Goal: Task Accomplishment & Management: Manage account settings

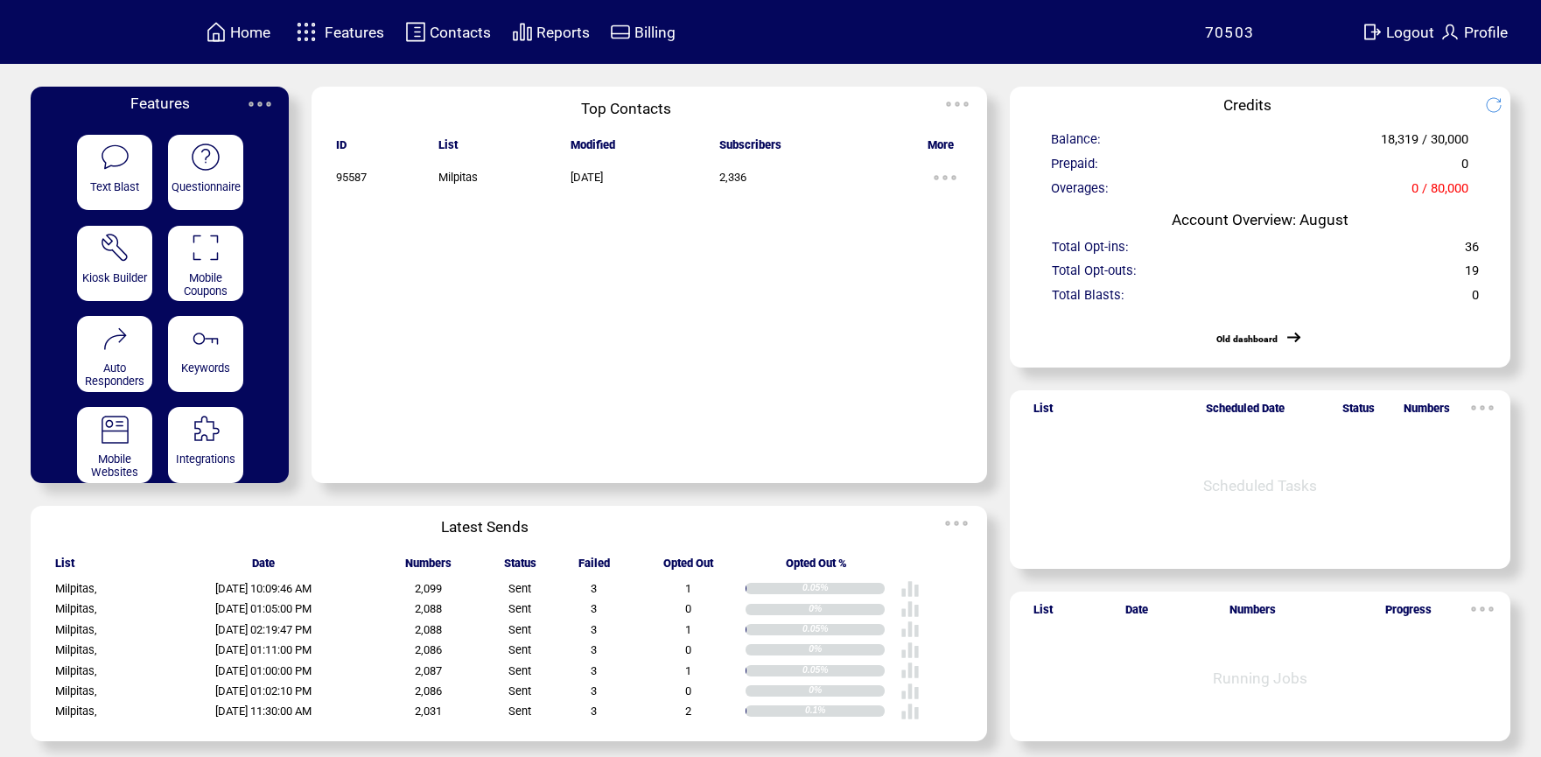
click at [566, 41] on td "Reports" at bounding box center [562, 32] width 55 height 24
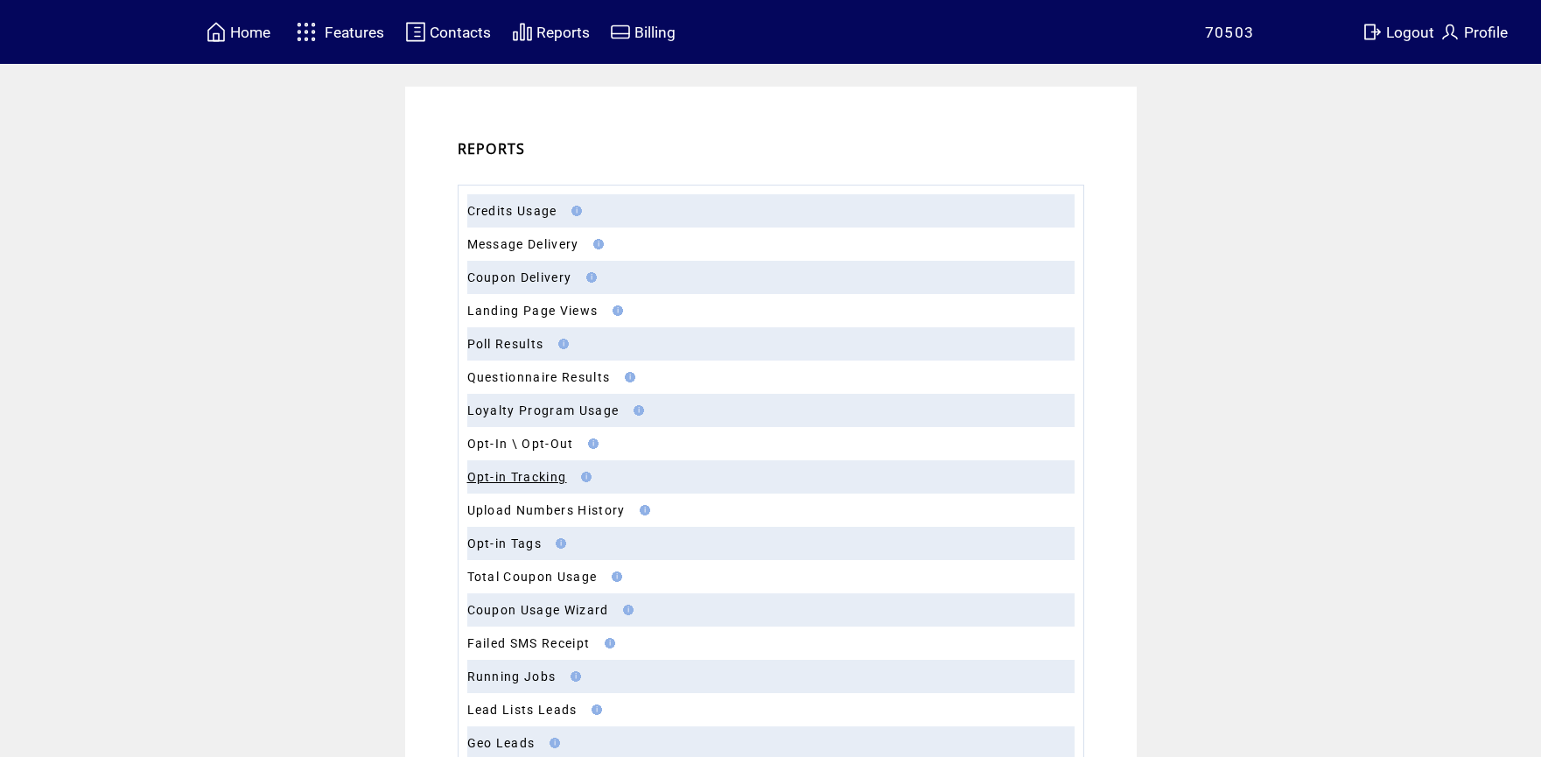
click at [547, 475] on link "Opt-in Tracking" at bounding box center [517, 477] width 100 height 14
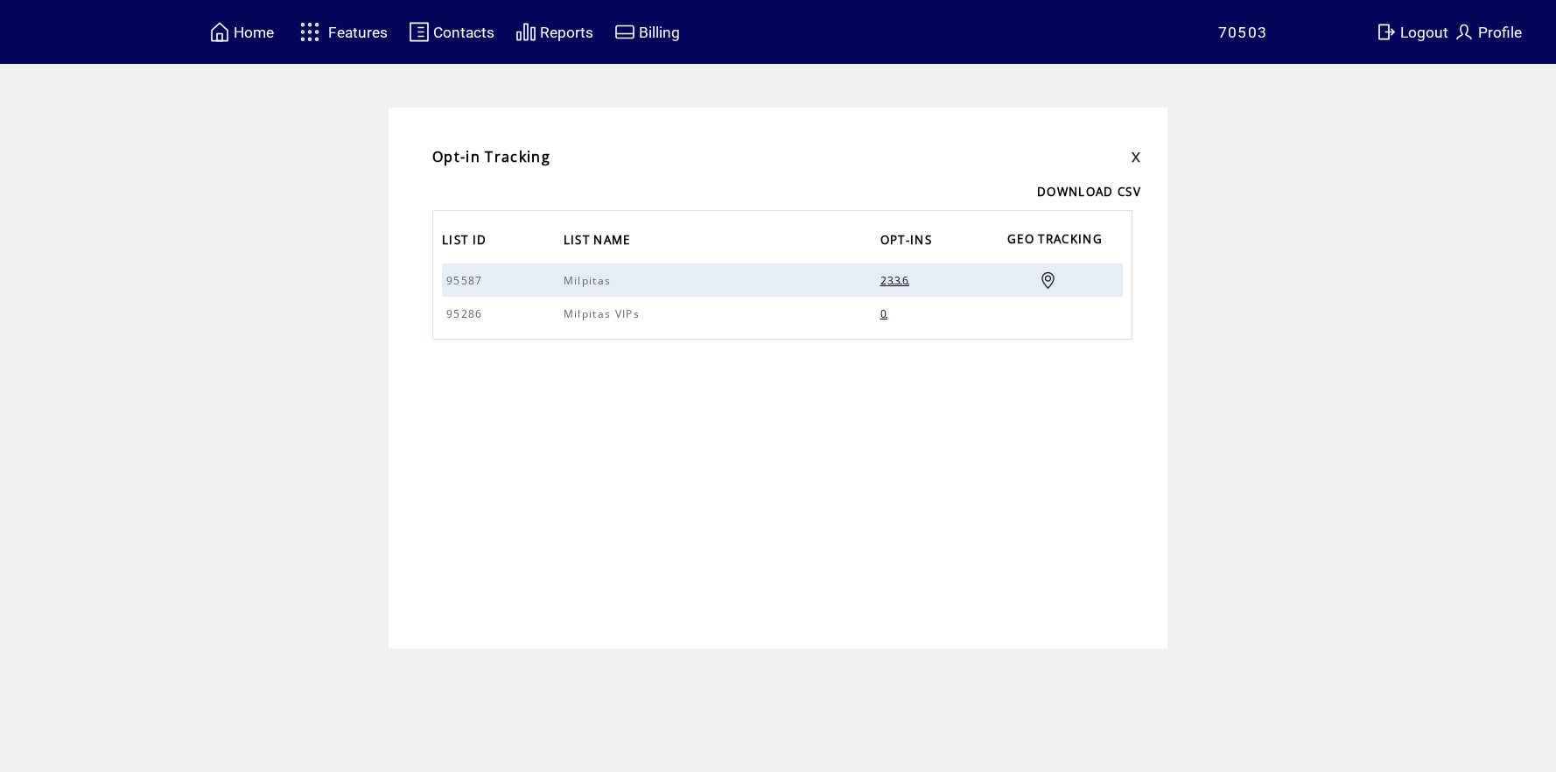
click at [1046, 277] on link at bounding box center [1047, 280] width 17 height 17
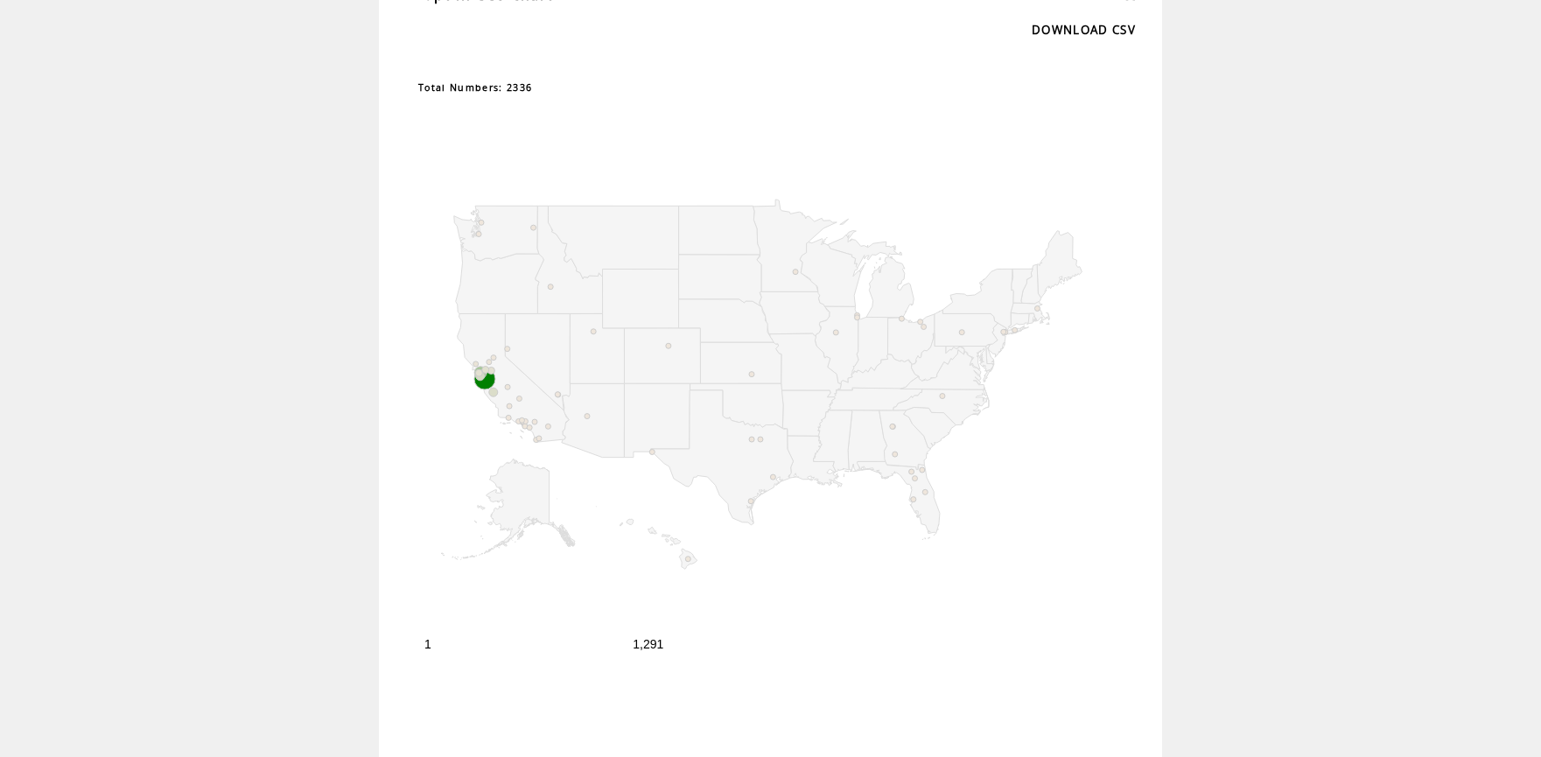
scroll to position [142, 0]
click at [763, 438] on circle "A chart." at bounding box center [760, 439] width 5 height 5
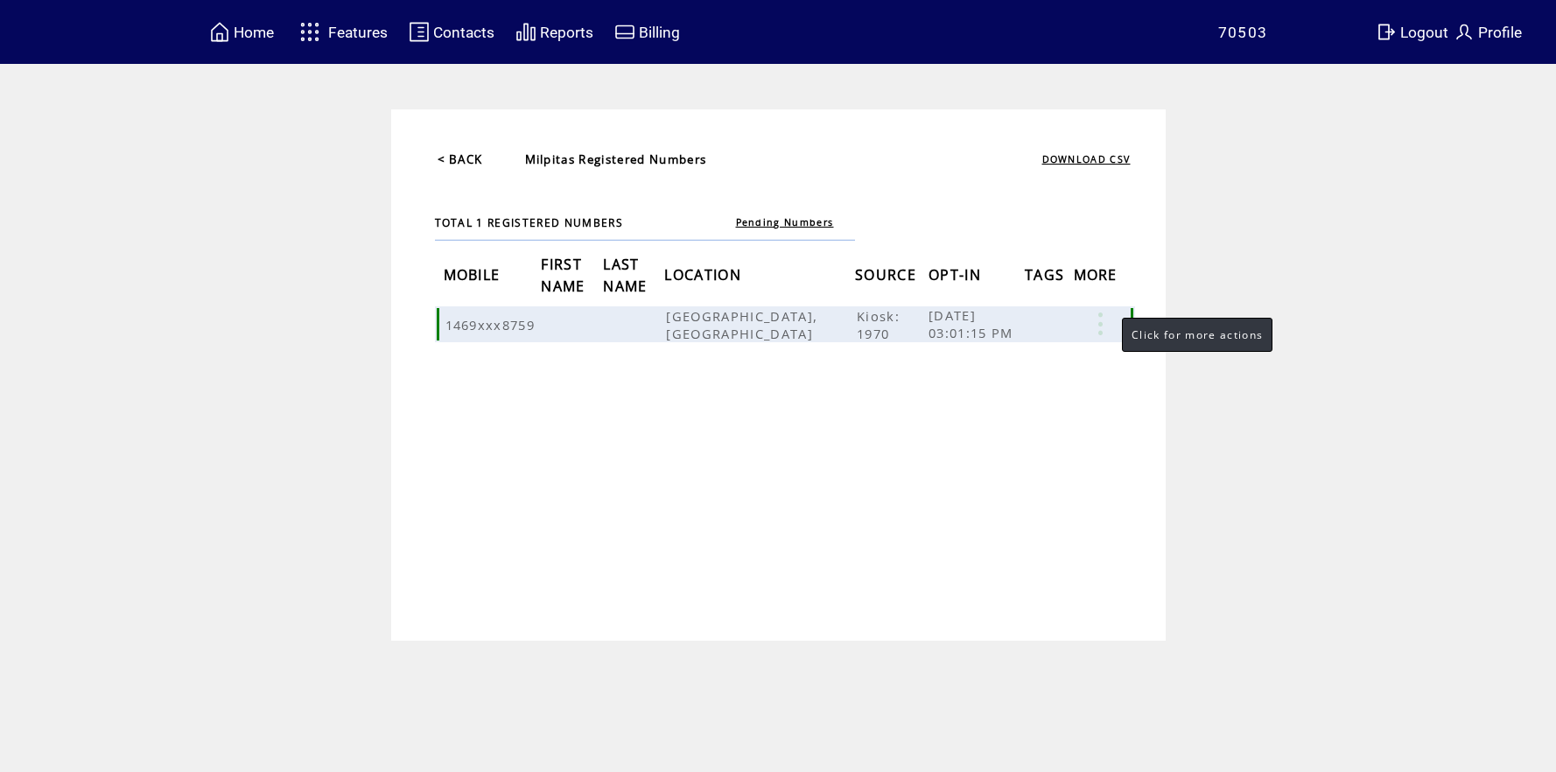
click at [1101, 319] on link at bounding box center [1100, 323] width 52 height 23
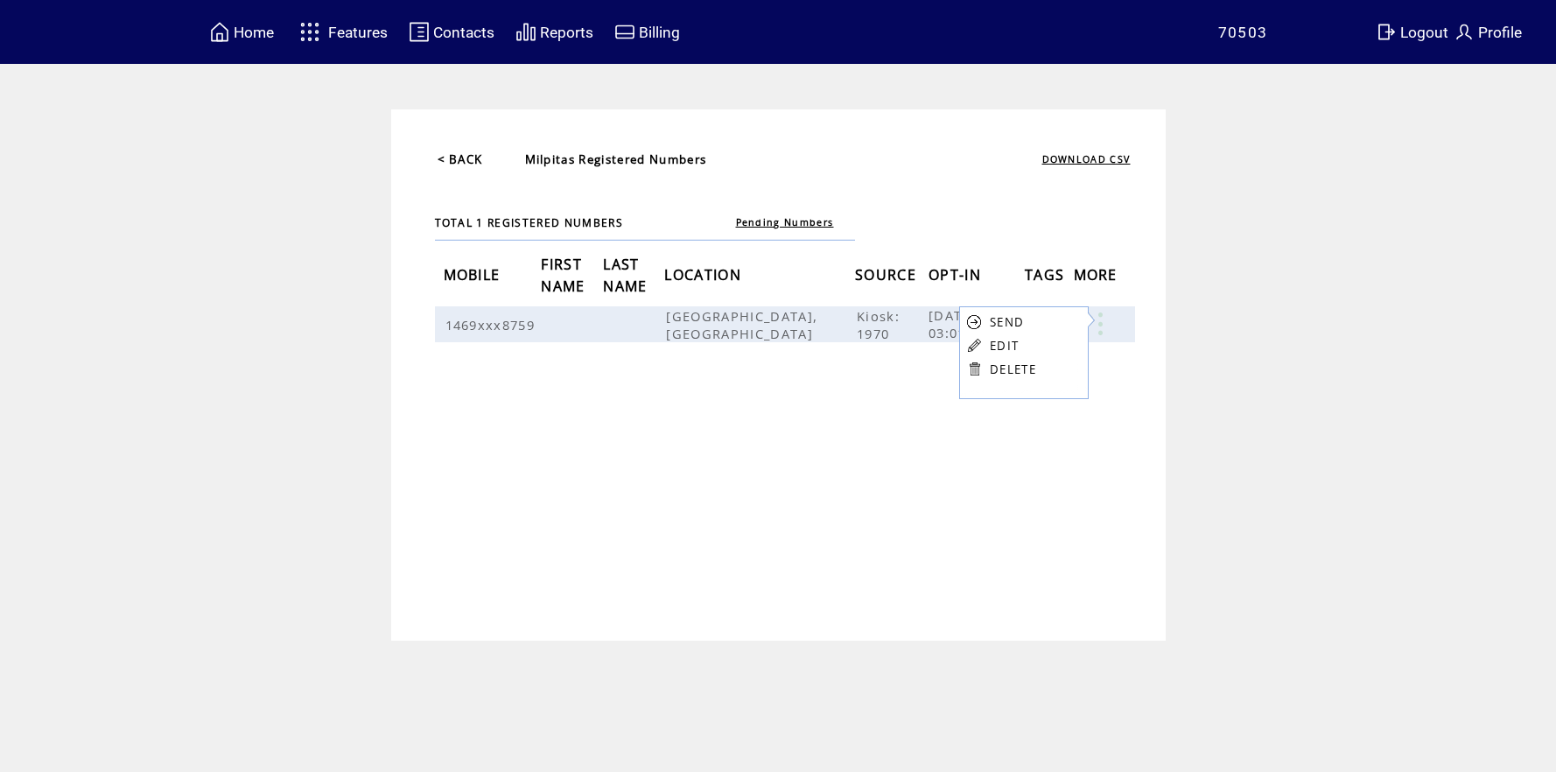
click at [1011, 367] on link "DELETE" at bounding box center [1013, 369] width 46 height 16
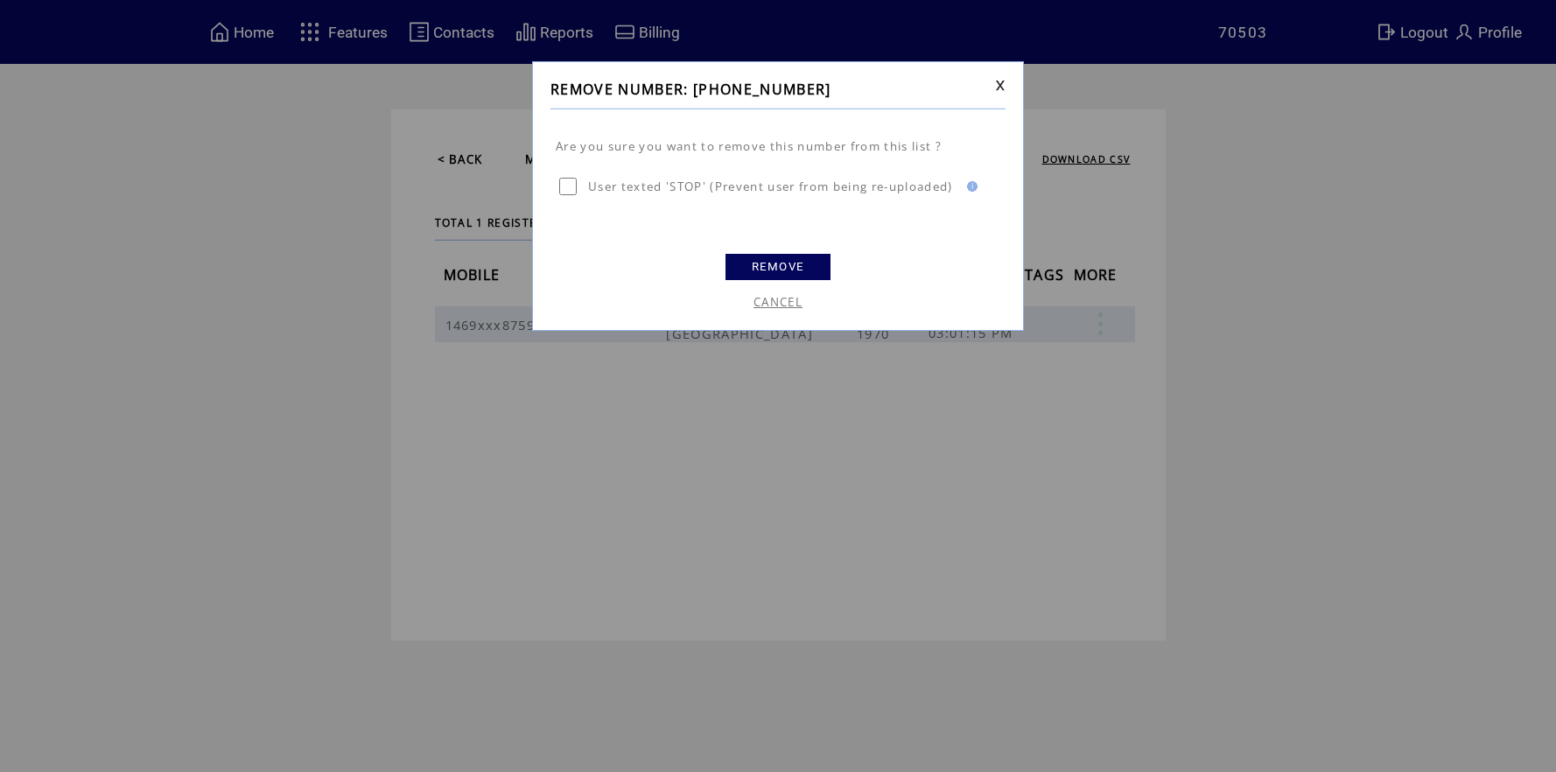
click at [773, 269] on link "REMOVE" at bounding box center [777, 267] width 105 height 26
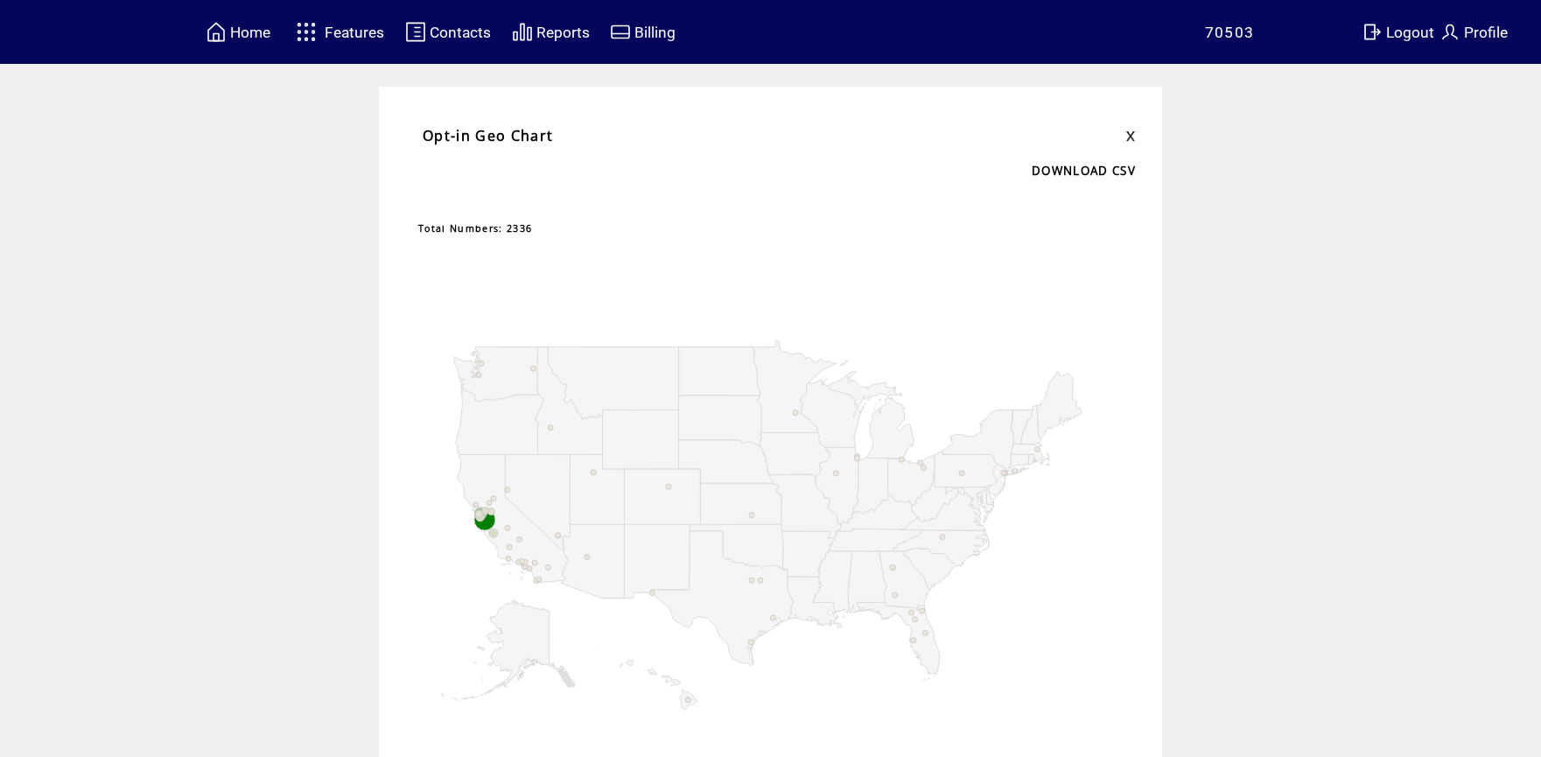
scroll to position [142, 0]
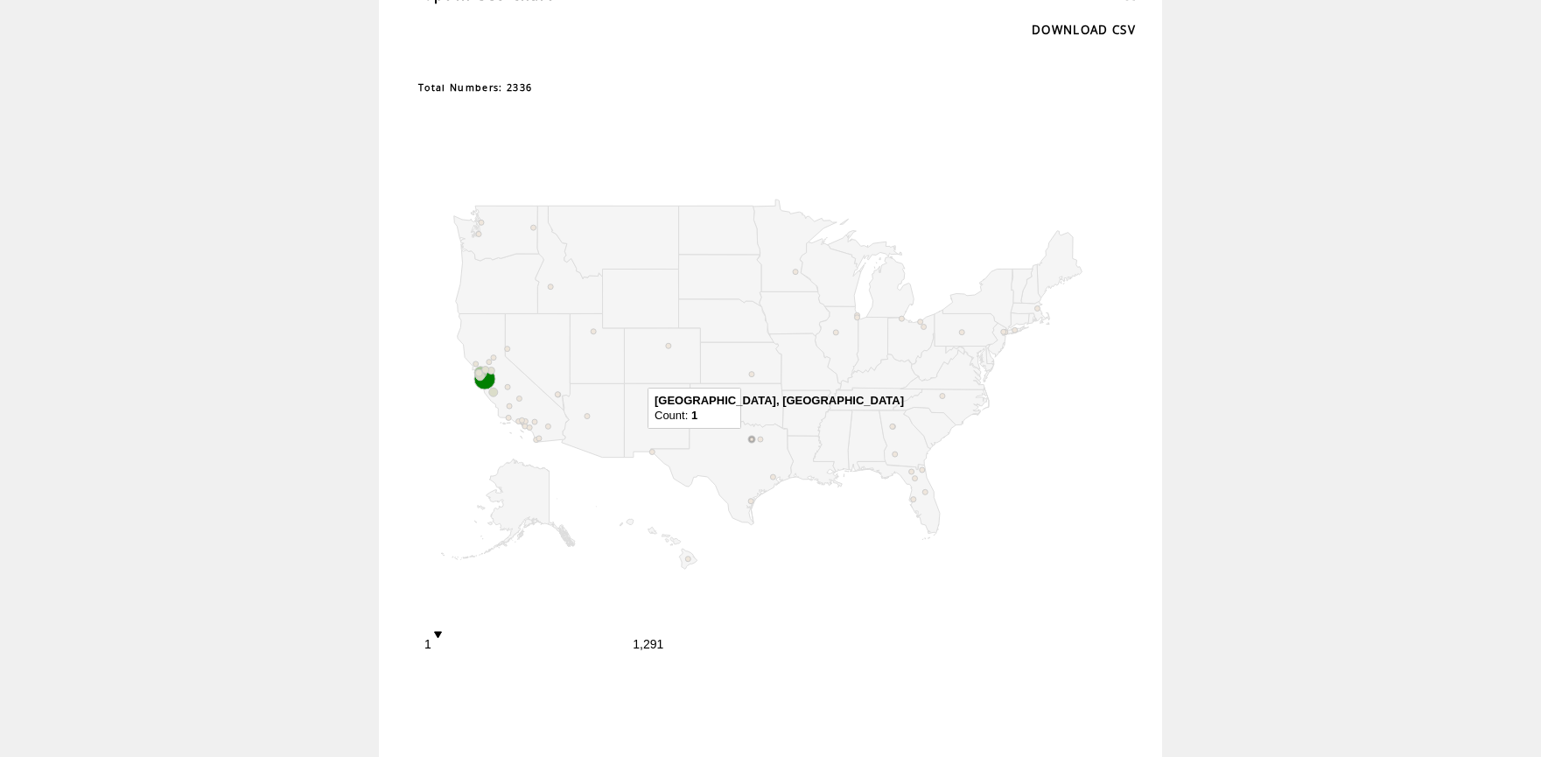
click at [754, 439] on circle "A chart." at bounding box center [751, 439] width 5 height 5
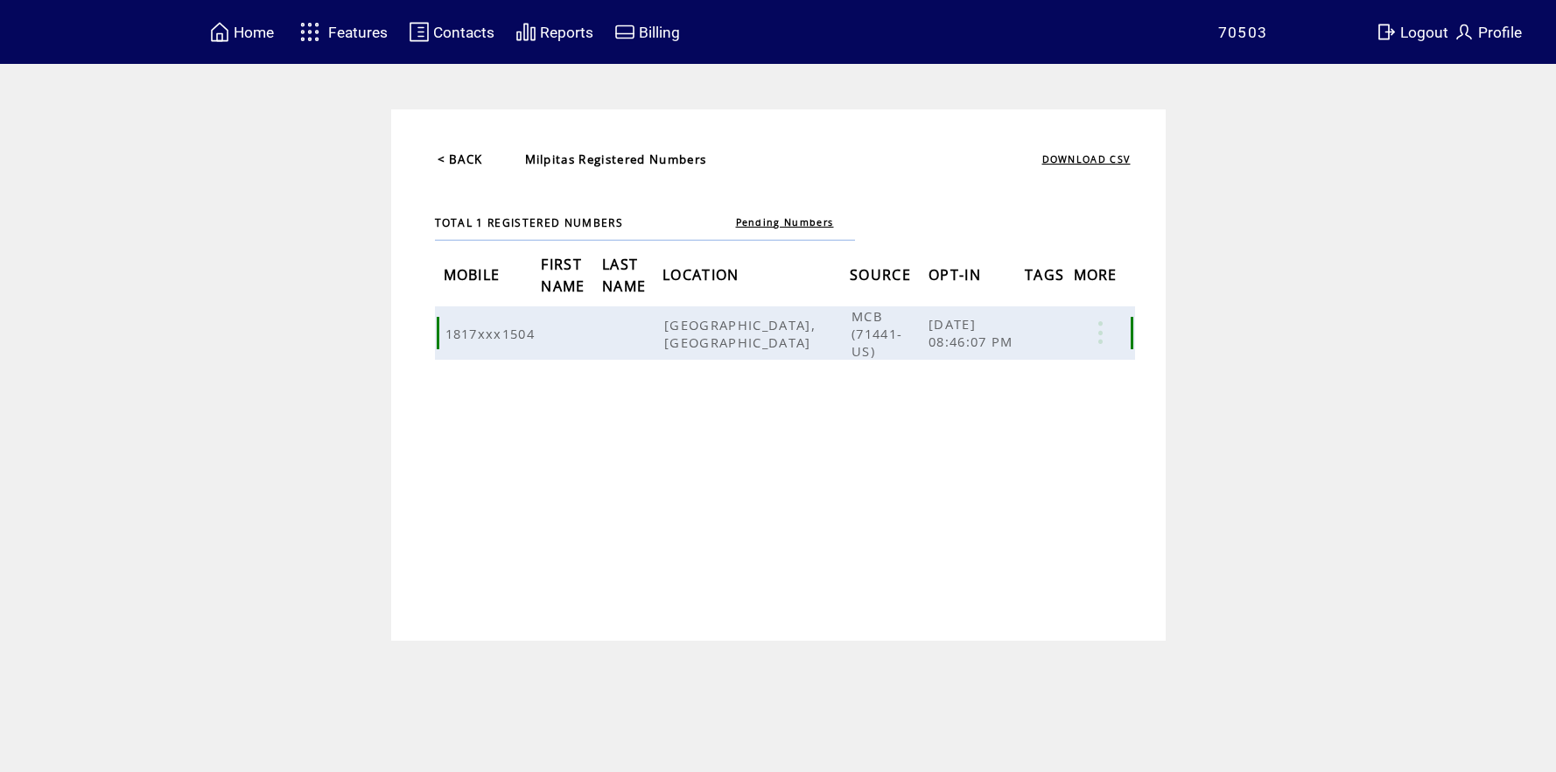
click at [1099, 329] on link at bounding box center [1100, 332] width 52 height 23
click at [1014, 378] on link "DELETE" at bounding box center [1011, 379] width 46 height 16
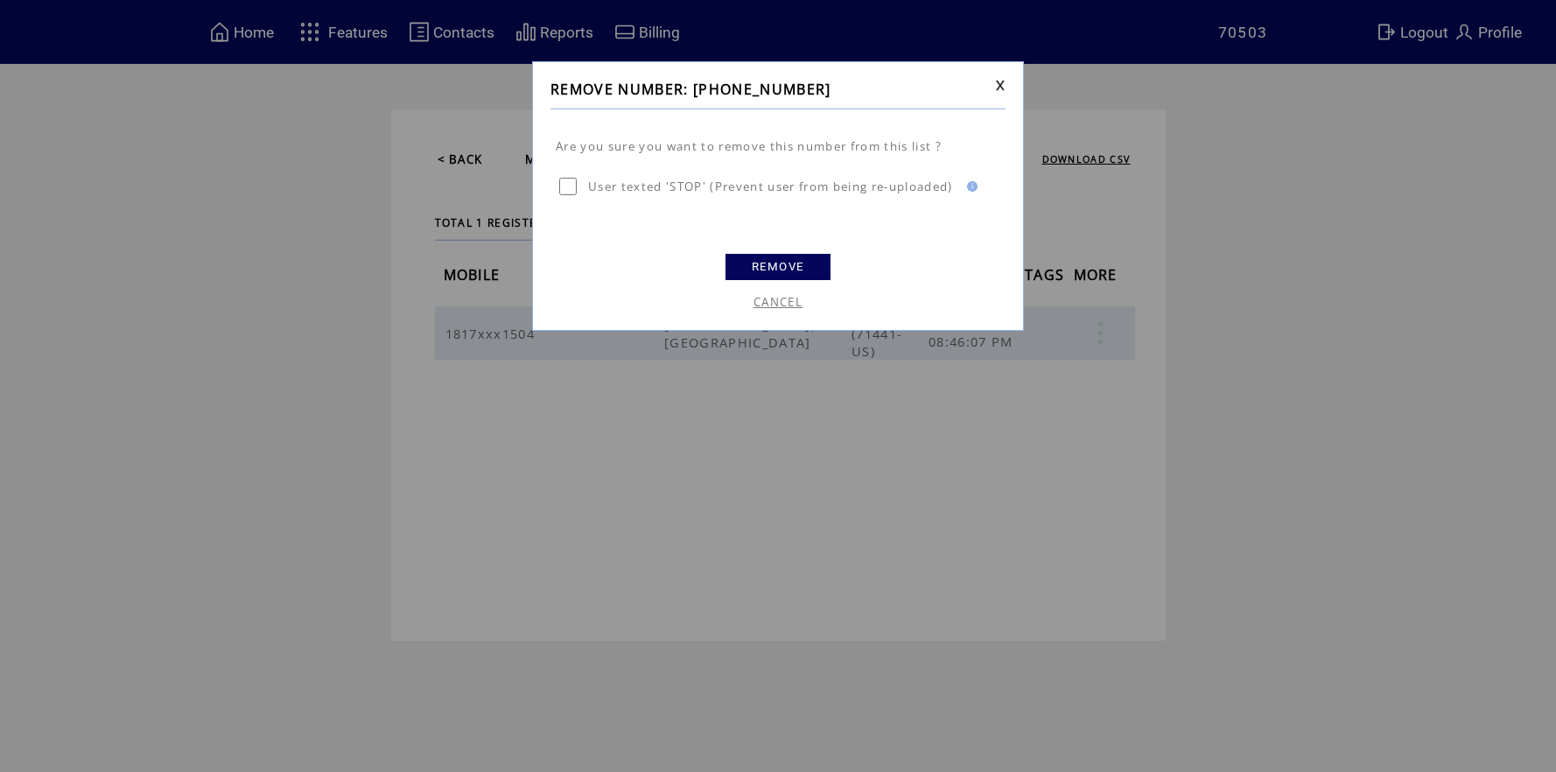
click at [792, 272] on link "REMOVE" at bounding box center [777, 267] width 105 height 26
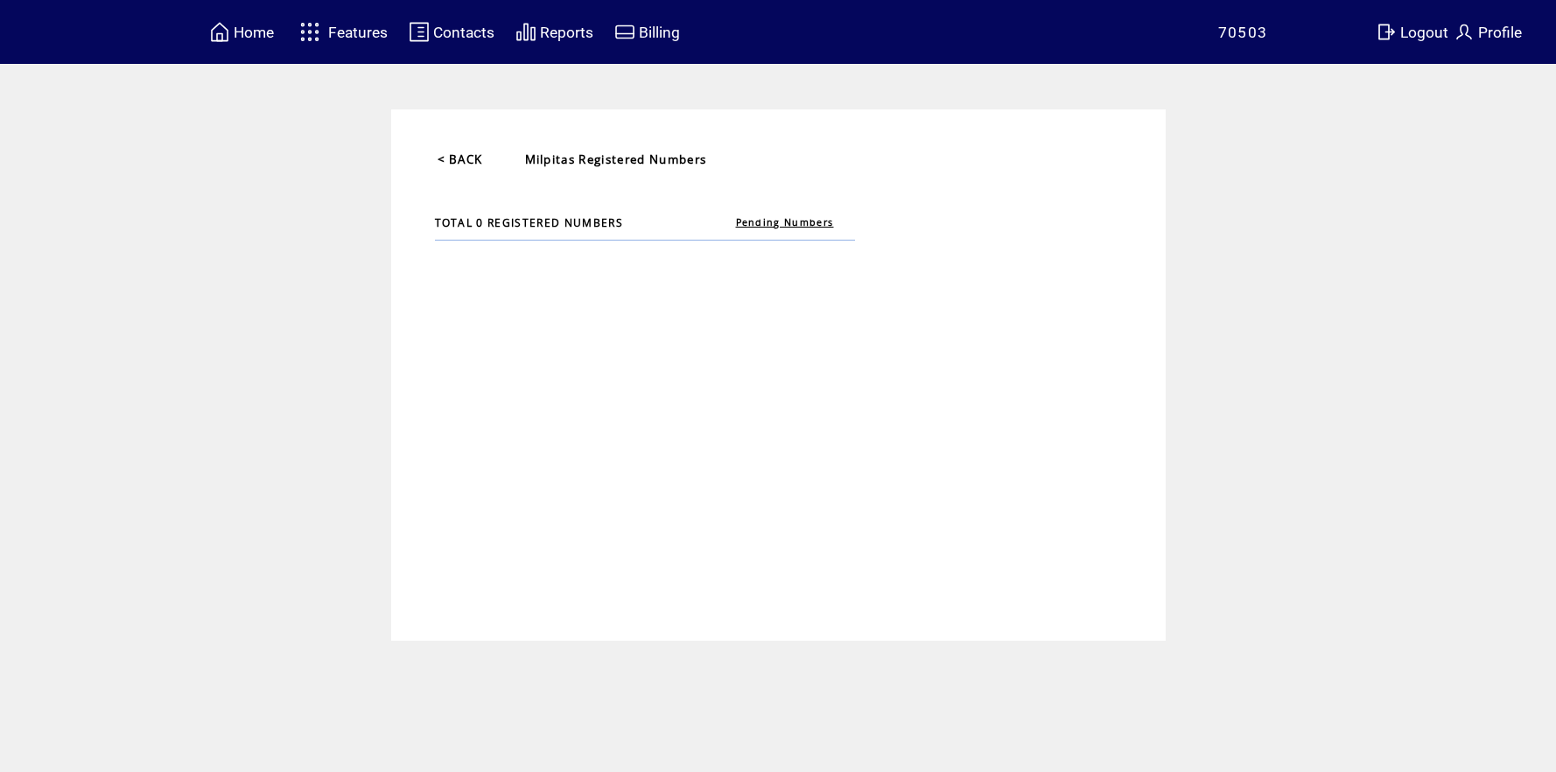
click at [461, 159] on link "< BACK" at bounding box center [459, 159] width 45 height 16
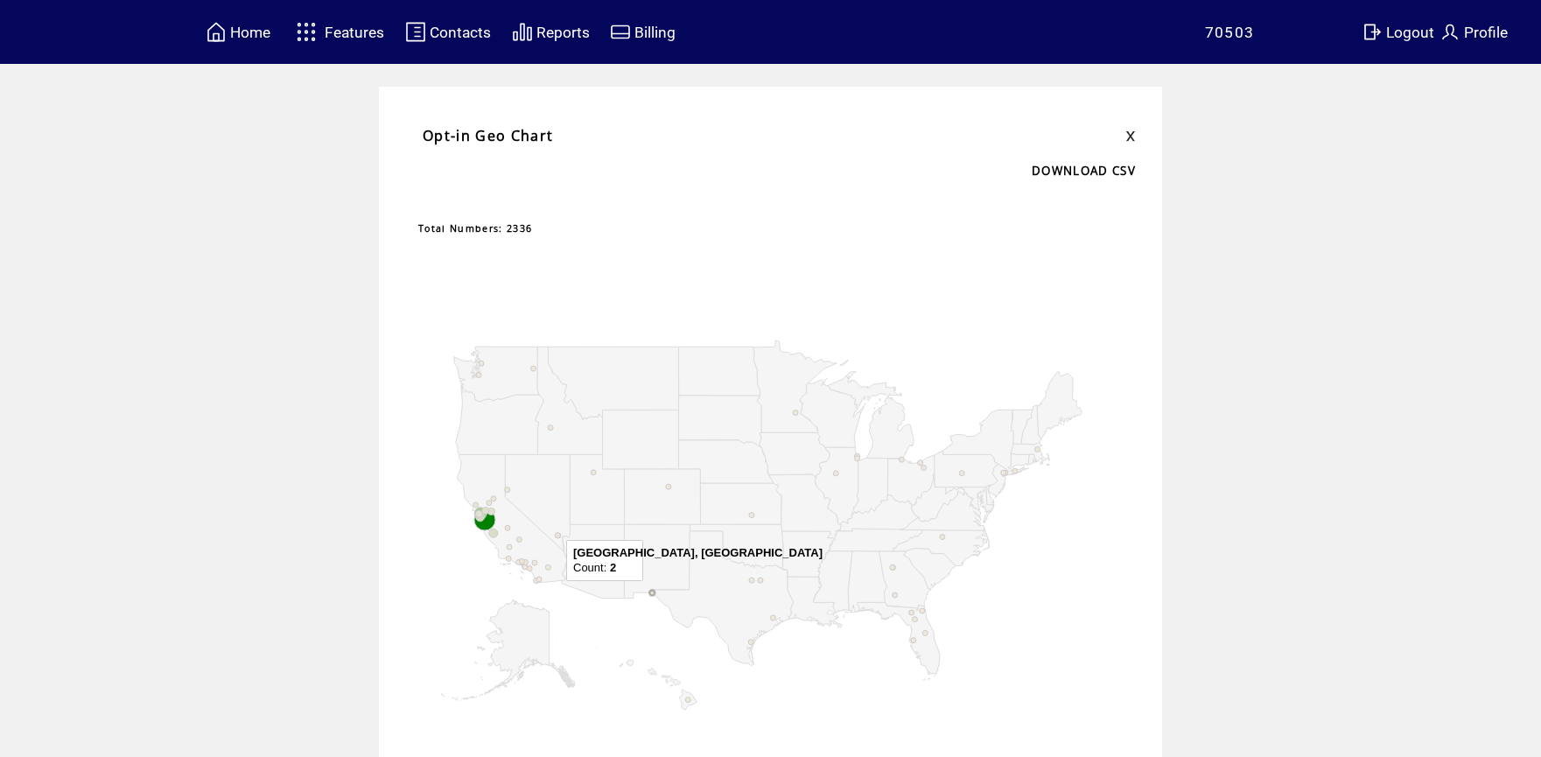
click at [654, 592] on circle "A chart." at bounding box center [651, 593] width 5 height 5
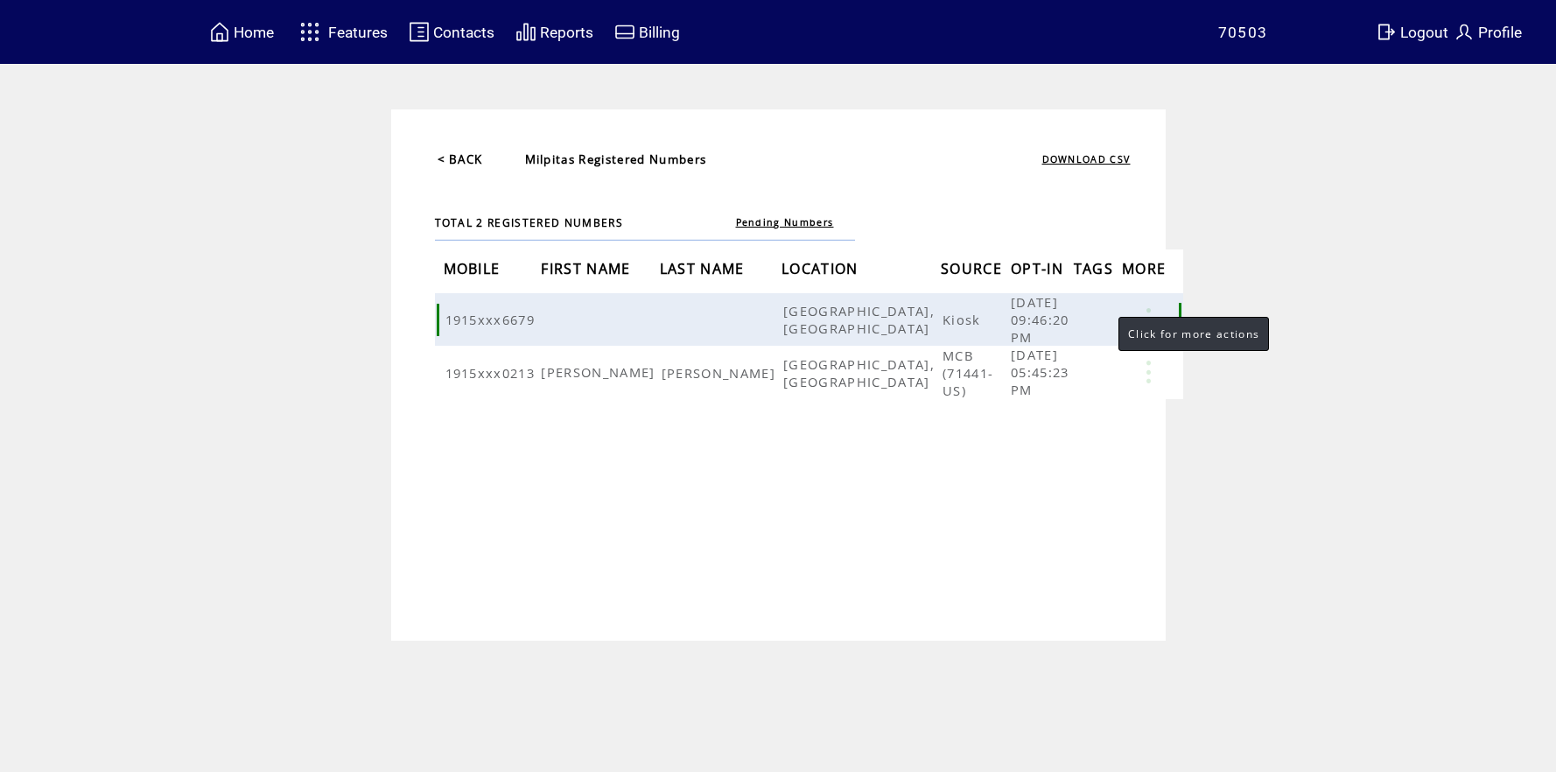
click at [1122, 322] on link at bounding box center [1148, 319] width 52 height 23
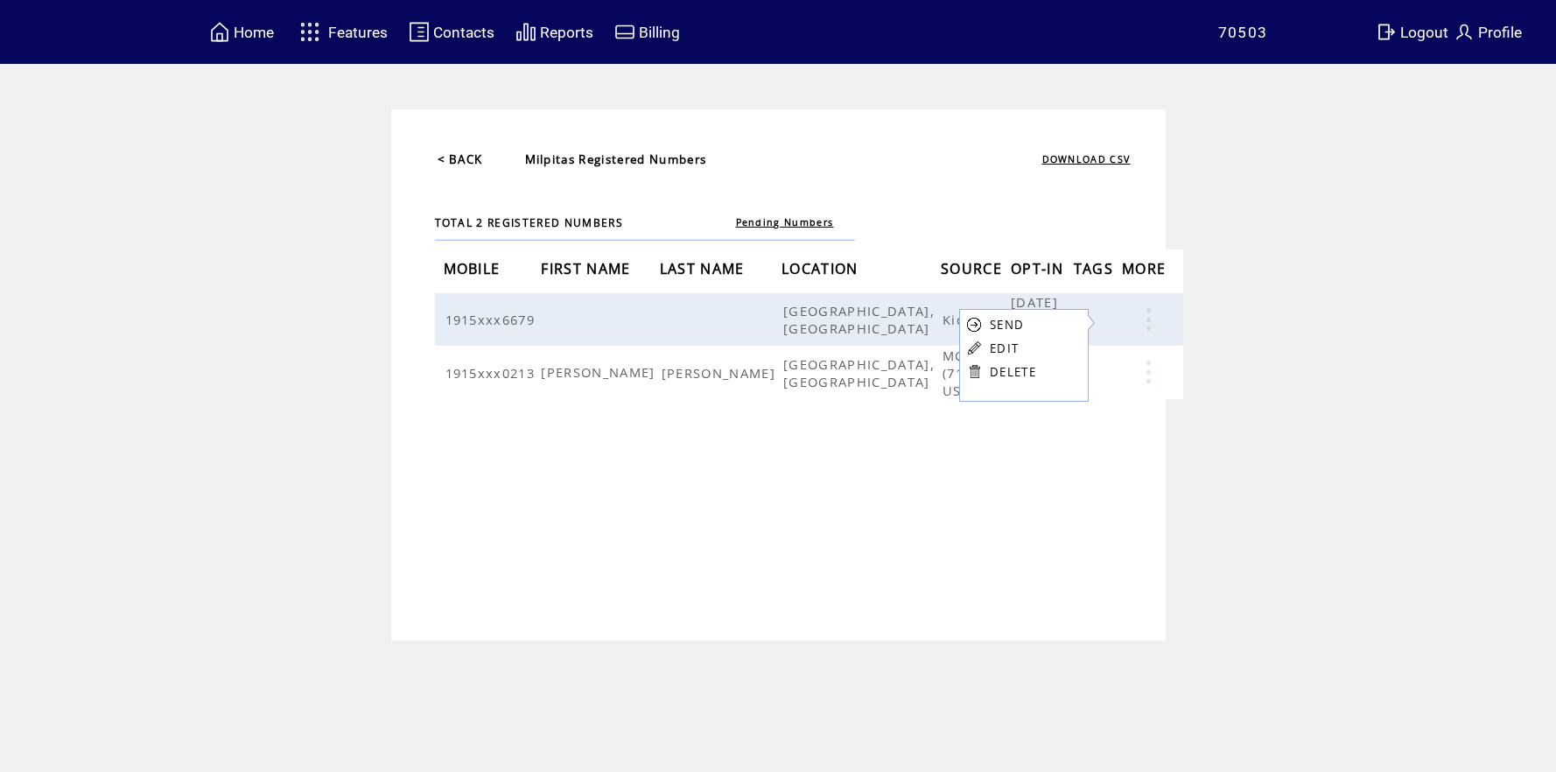
click at [1023, 371] on link "DELETE" at bounding box center [1013, 372] width 46 height 16
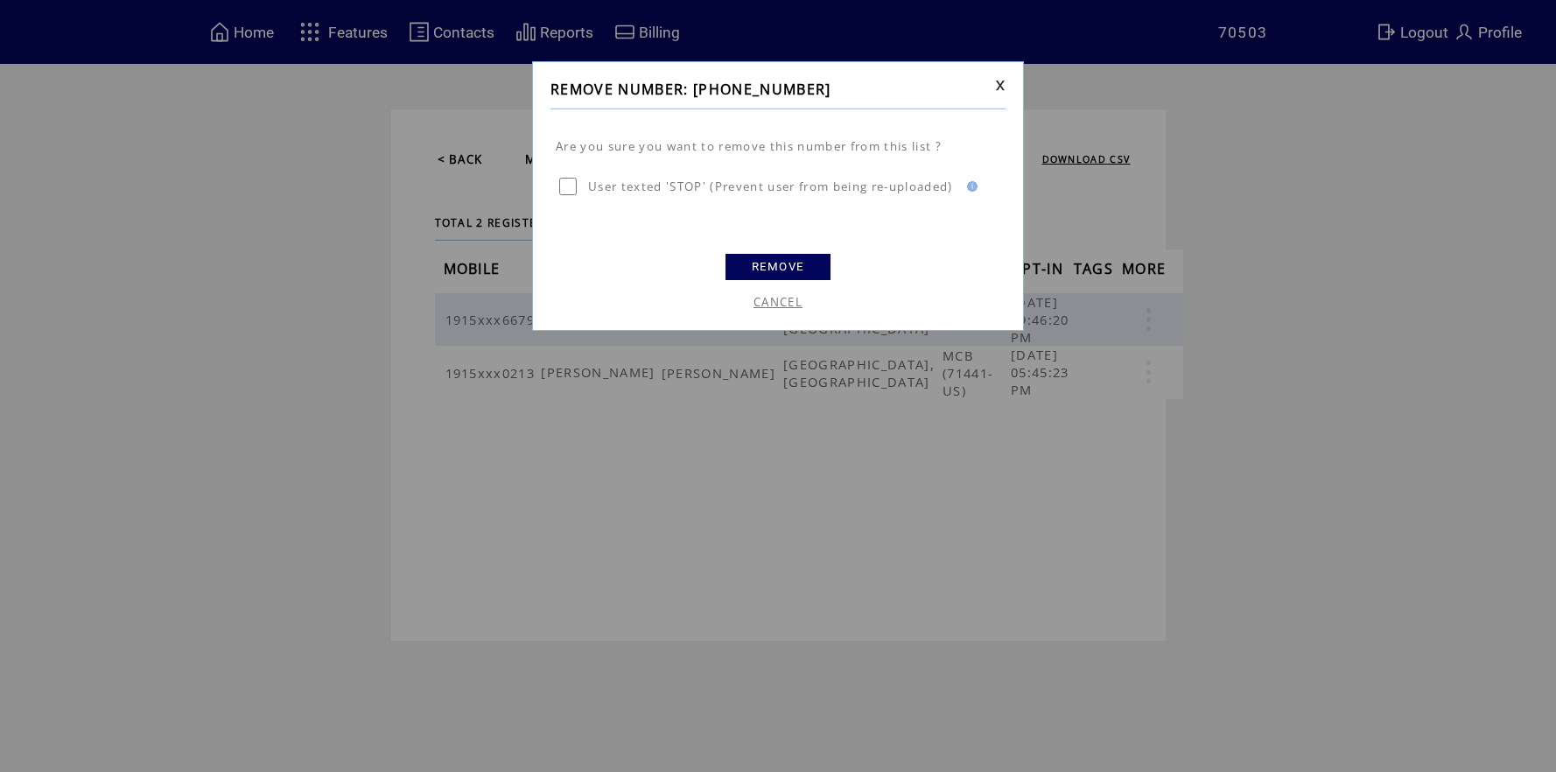
click at [759, 262] on link "REMOVE" at bounding box center [777, 267] width 105 height 26
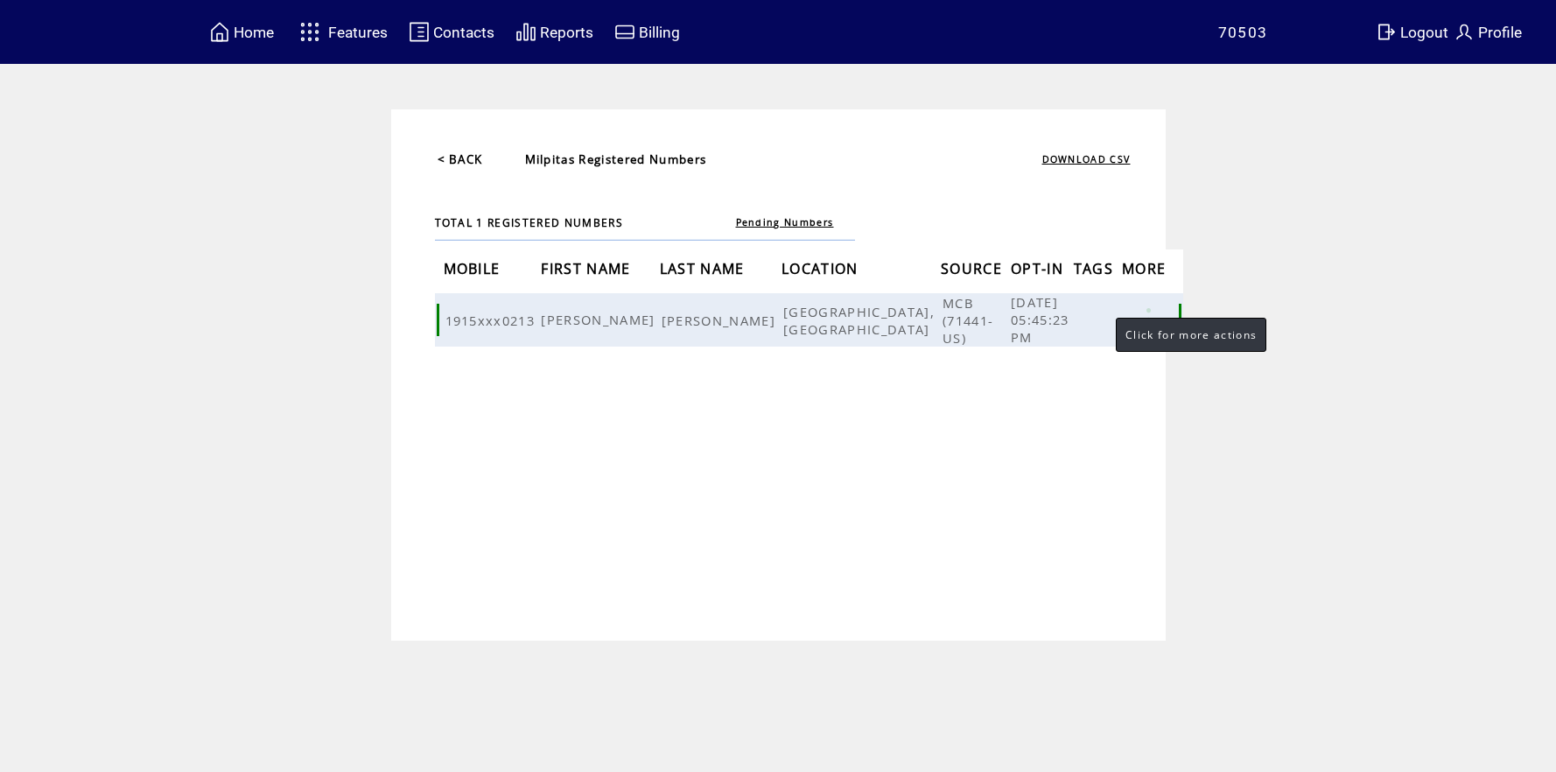
click at [1122, 319] on link at bounding box center [1148, 319] width 52 height 23
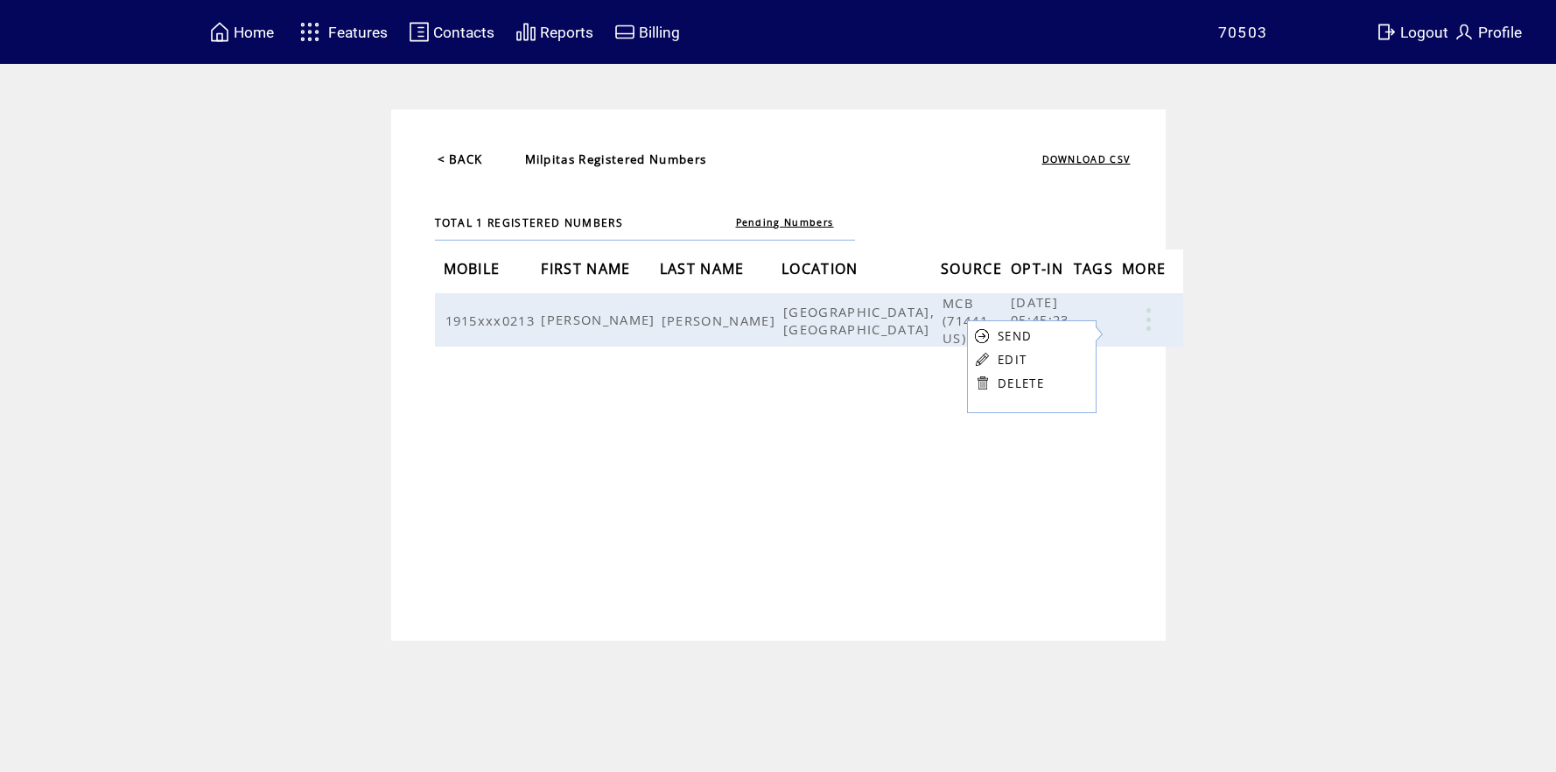
click at [1020, 388] on link "DELETE" at bounding box center [1020, 383] width 46 height 16
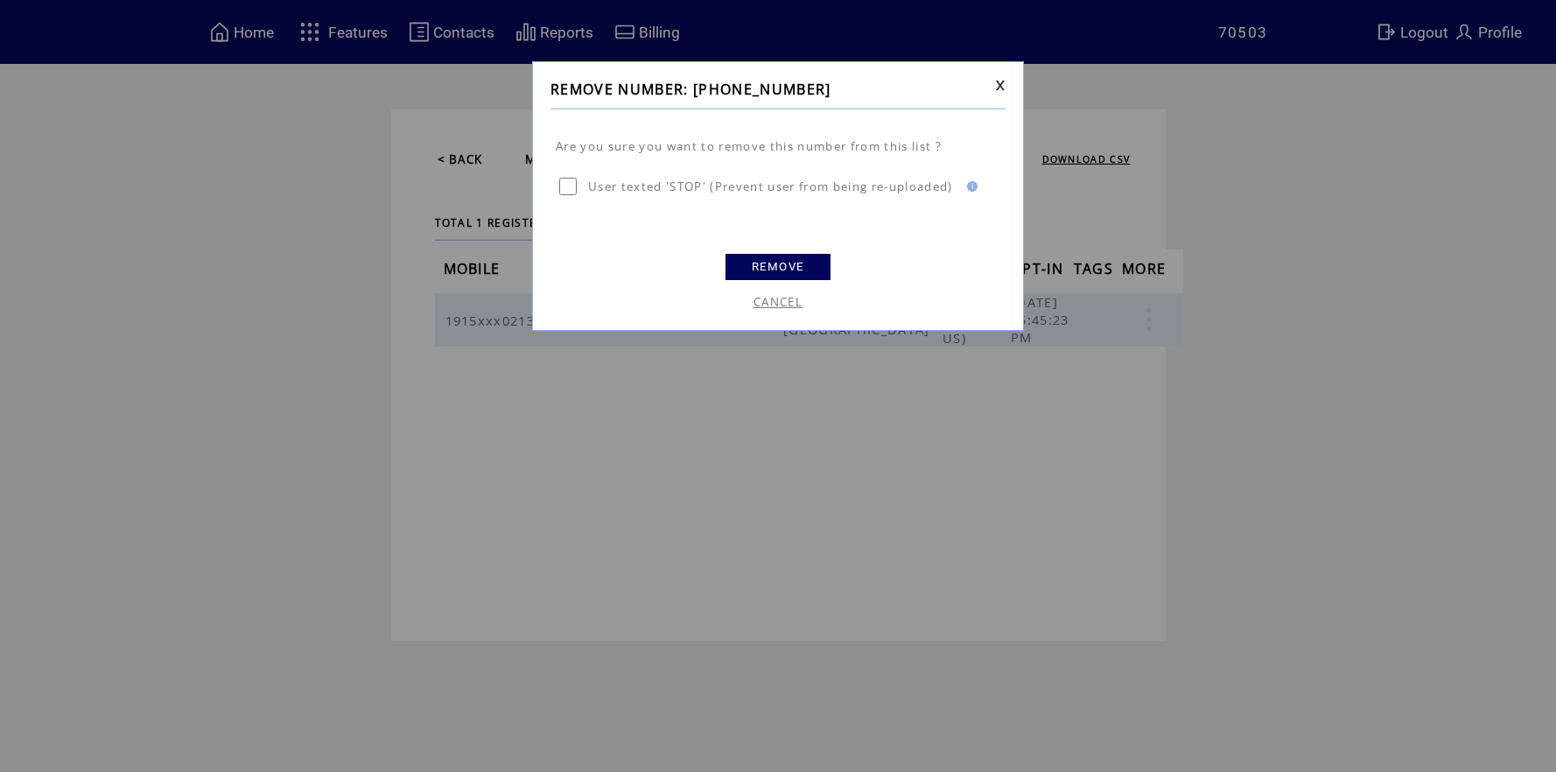
click at [771, 261] on link "REMOVE" at bounding box center [777, 267] width 105 height 26
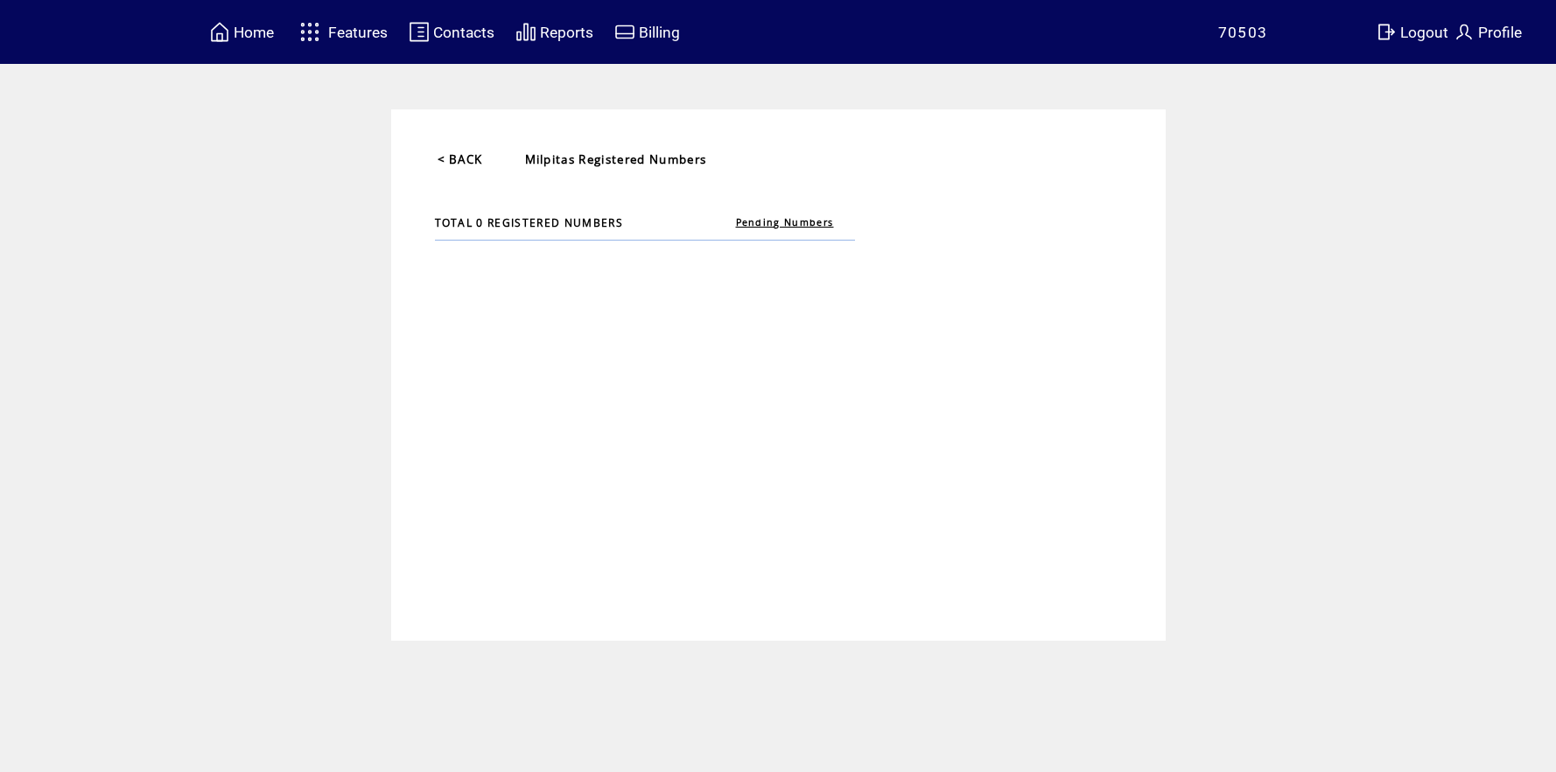
click at [467, 161] on link "< BACK" at bounding box center [459, 159] width 45 height 16
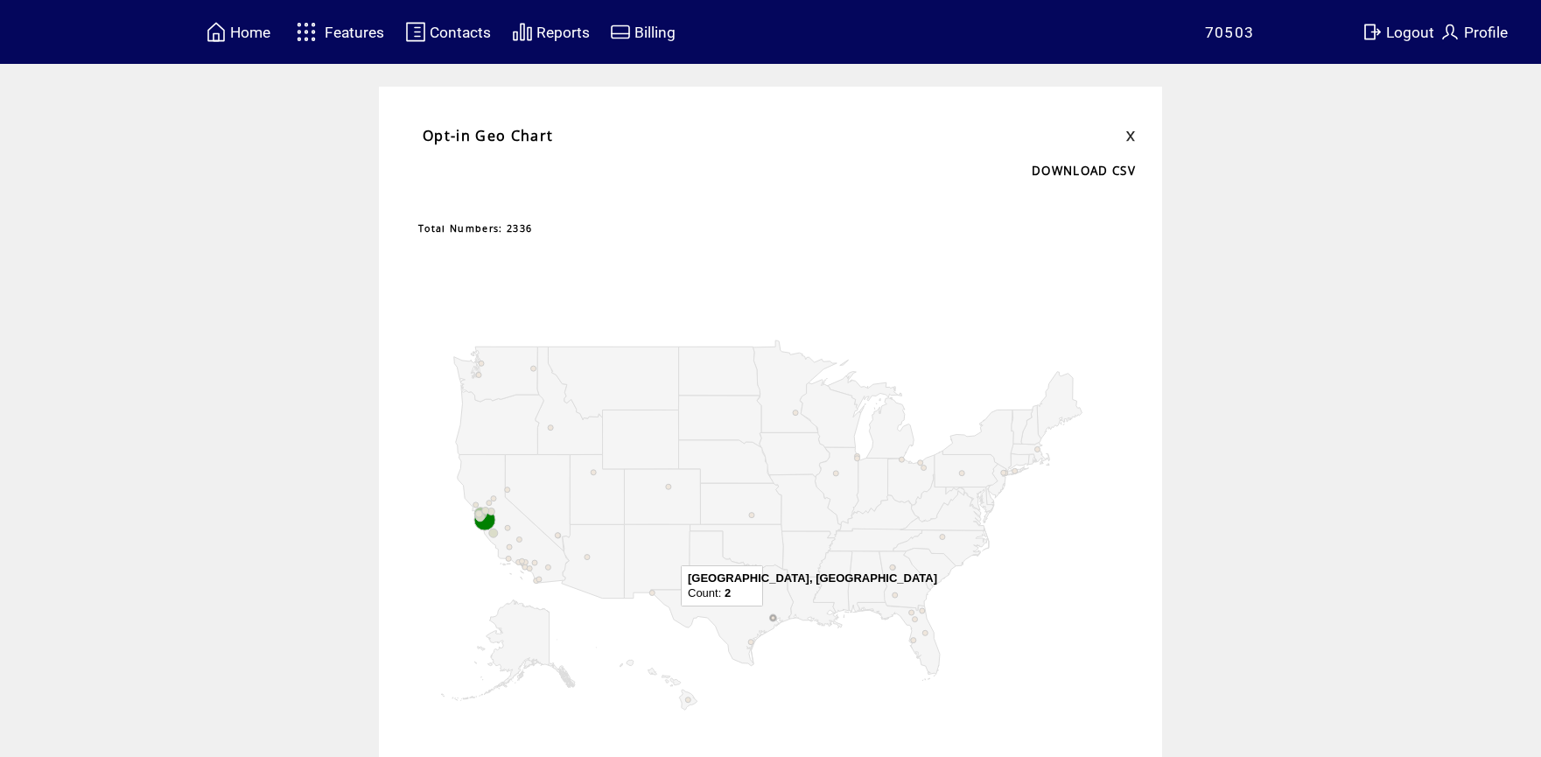
click at [775, 618] on circle "A chart." at bounding box center [772, 617] width 5 height 5
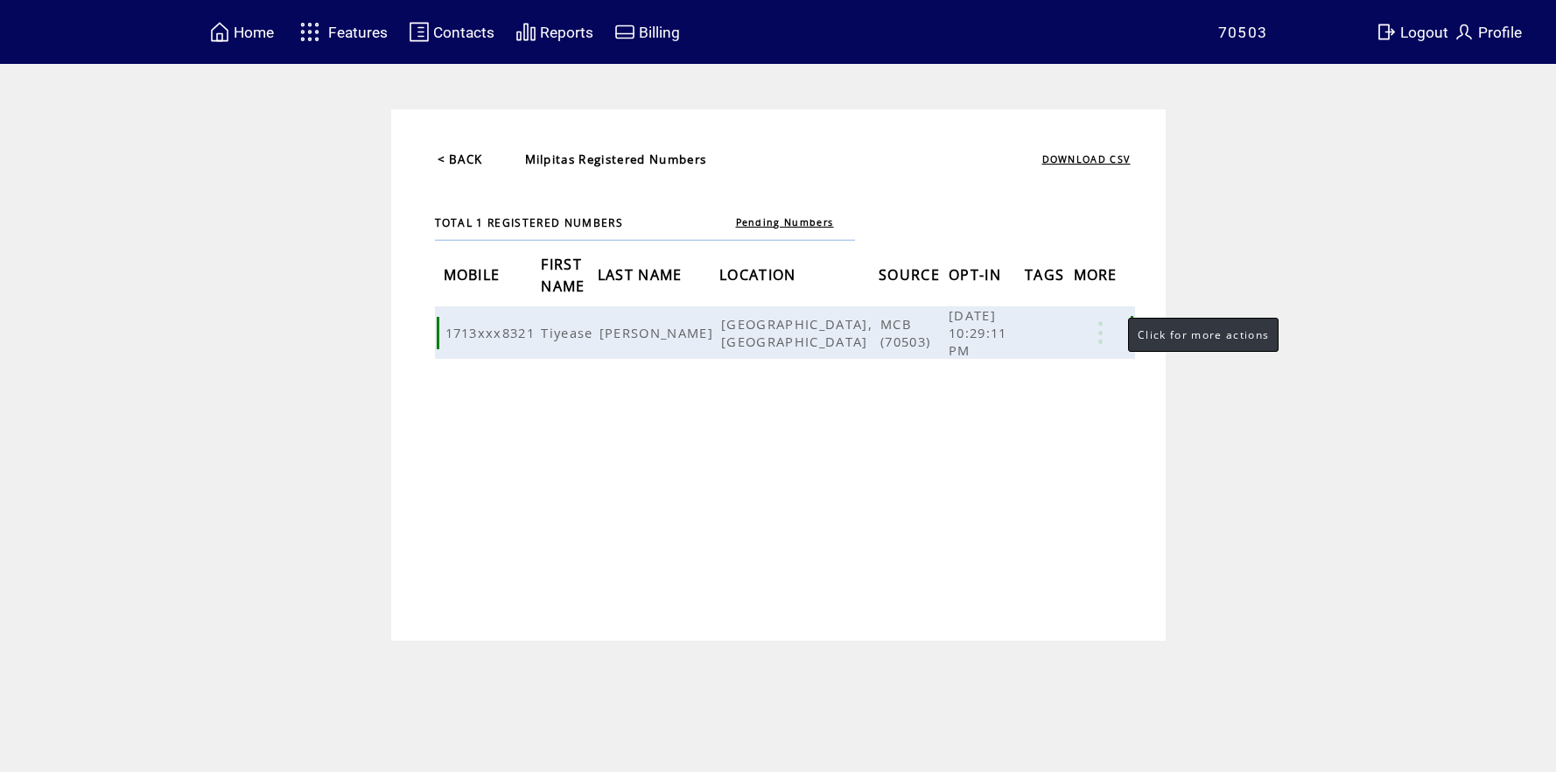
click at [1110, 321] on link at bounding box center [1100, 332] width 52 height 23
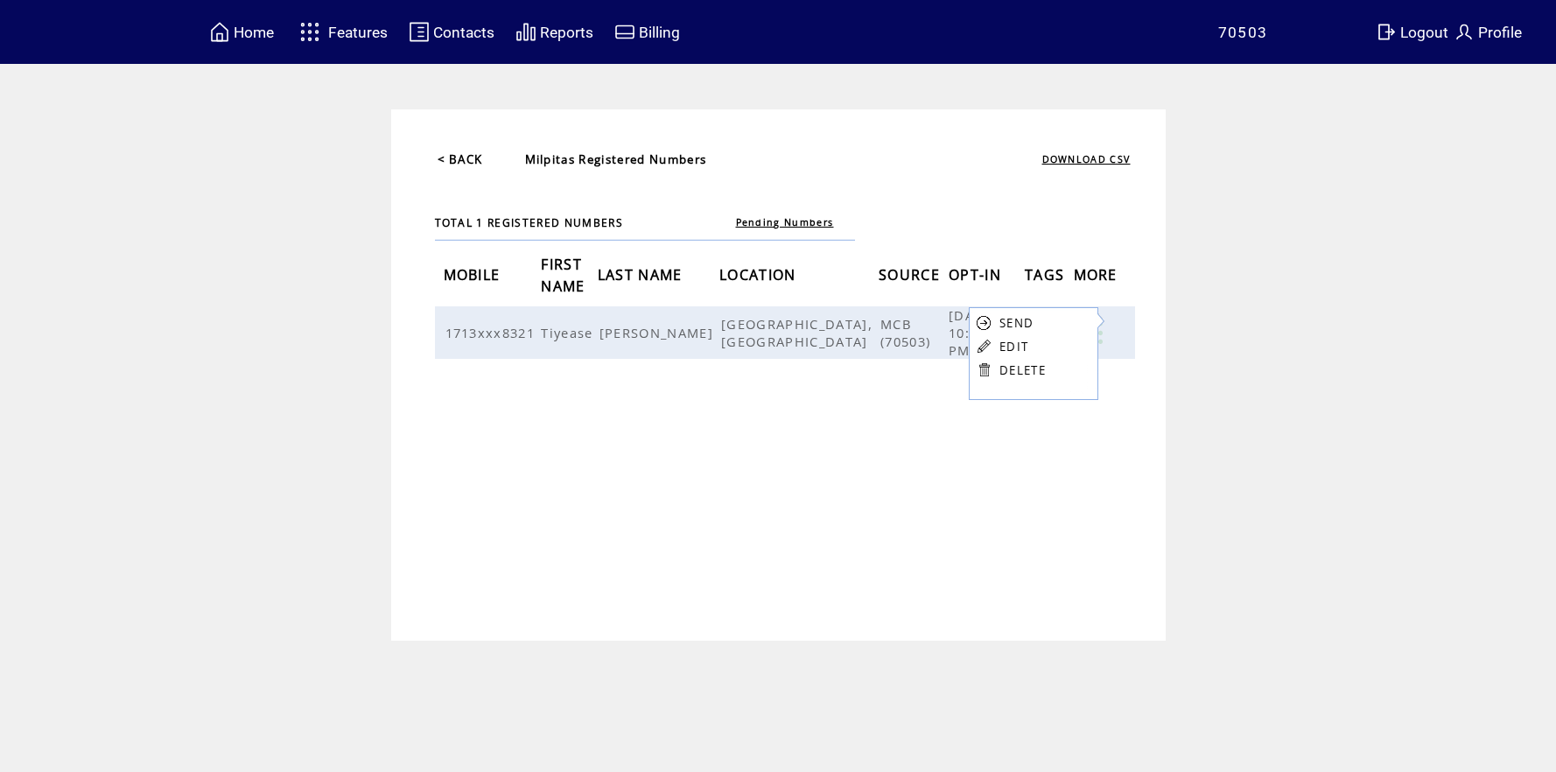
click at [1040, 375] on link "DELETE" at bounding box center [1022, 370] width 46 height 16
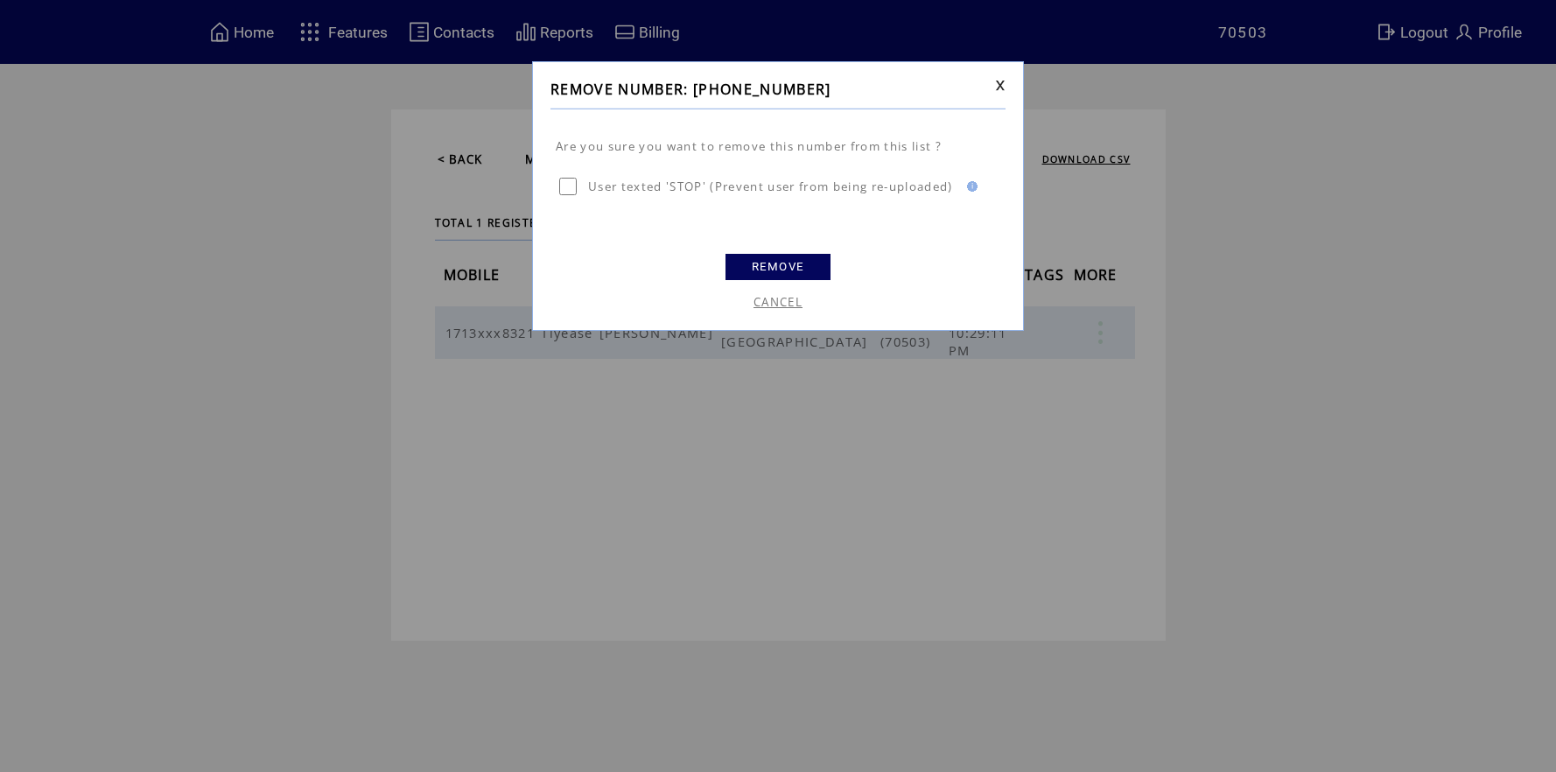
click at [788, 271] on link "REMOVE" at bounding box center [777, 267] width 105 height 26
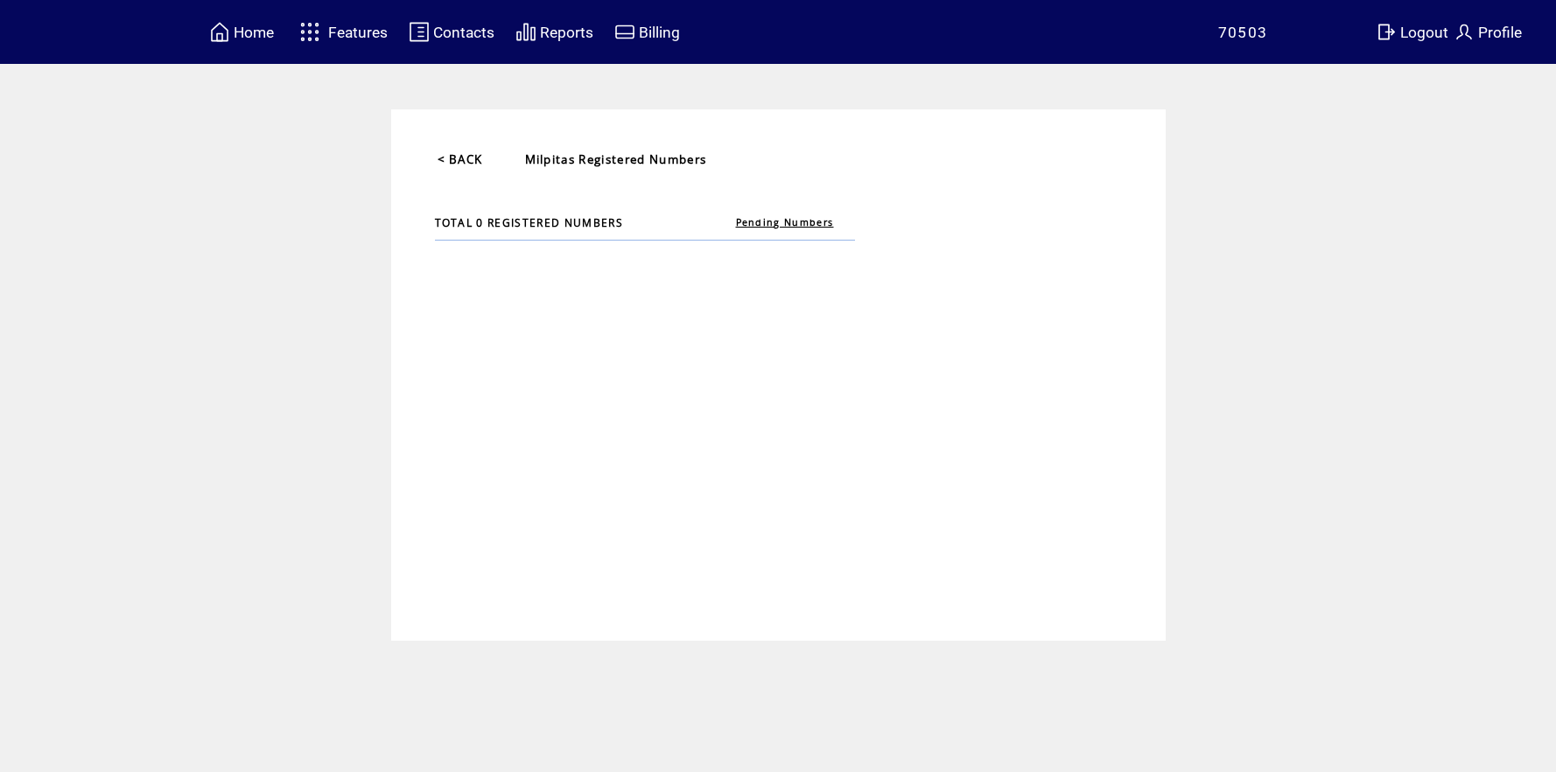
click at [450, 158] on link "< BACK" at bounding box center [459, 159] width 45 height 16
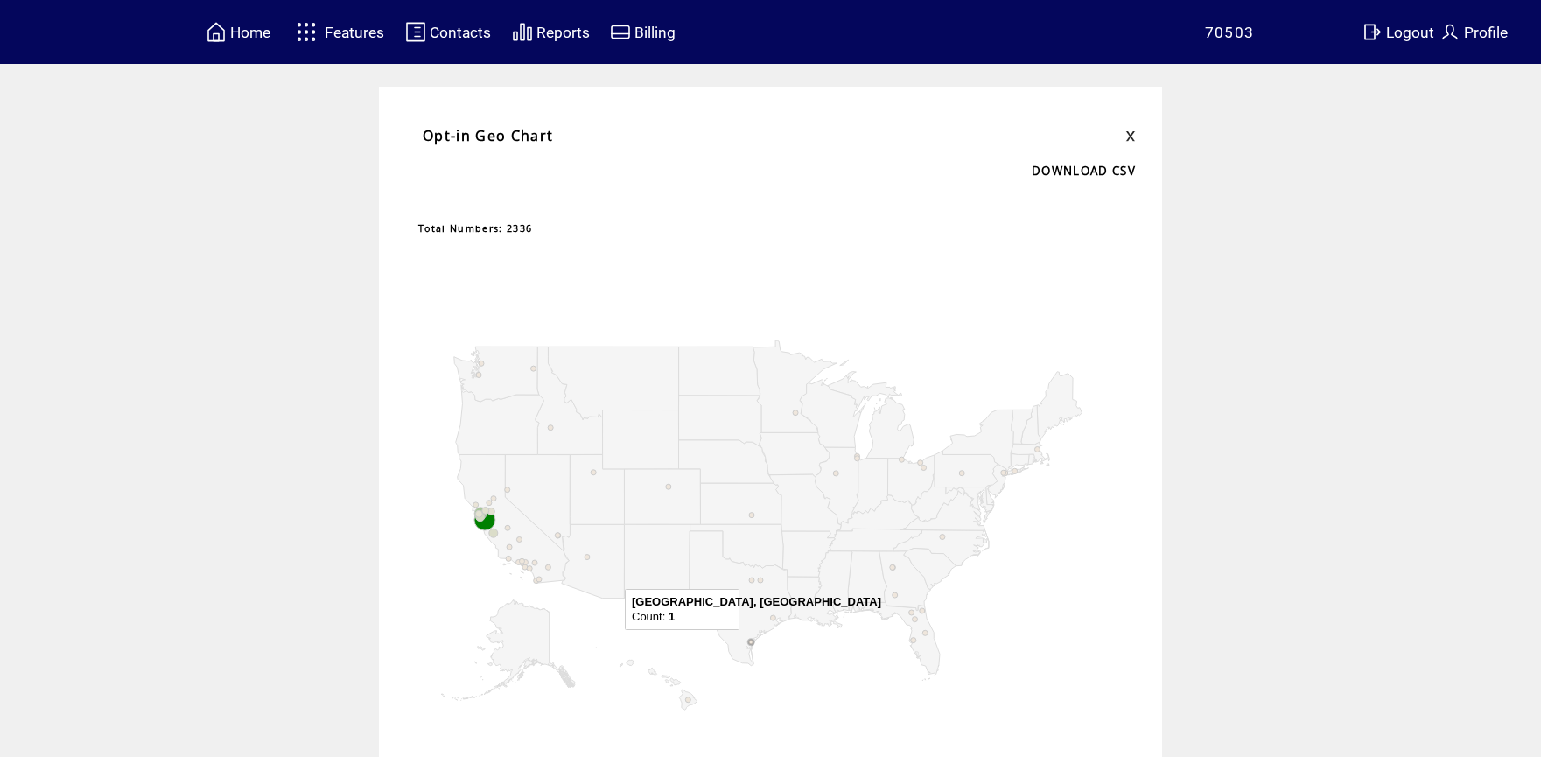
click at [753, 641] on circle "A chart." at bounding box center [750, 642] width 5 height 5
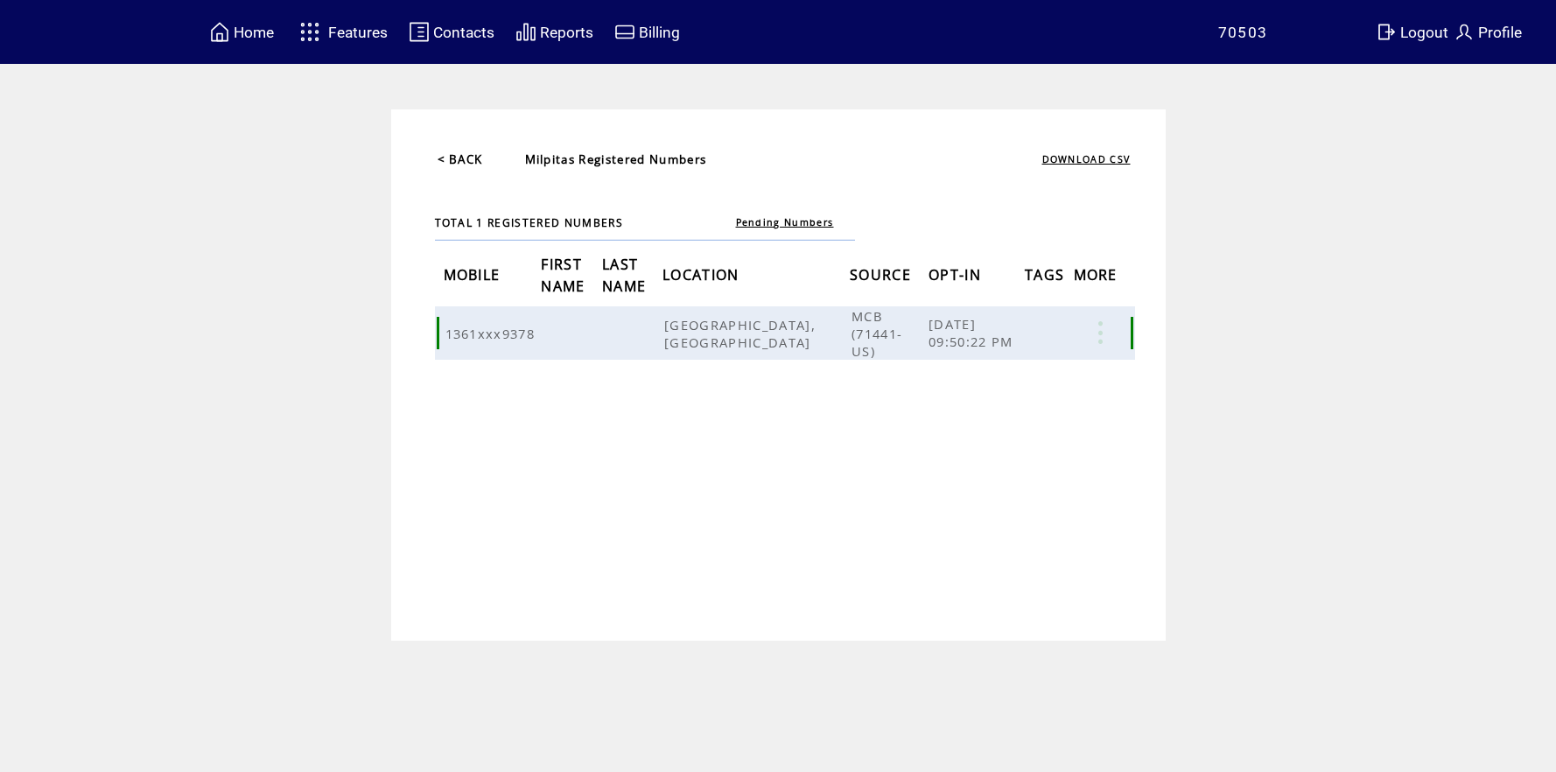
click at [1102, 324] on link at bounding box center [1100, 332] width 52 height 23
click at [1008, 374] on link "DELETE" at bounding box center [1014, 374] width 46 height 16
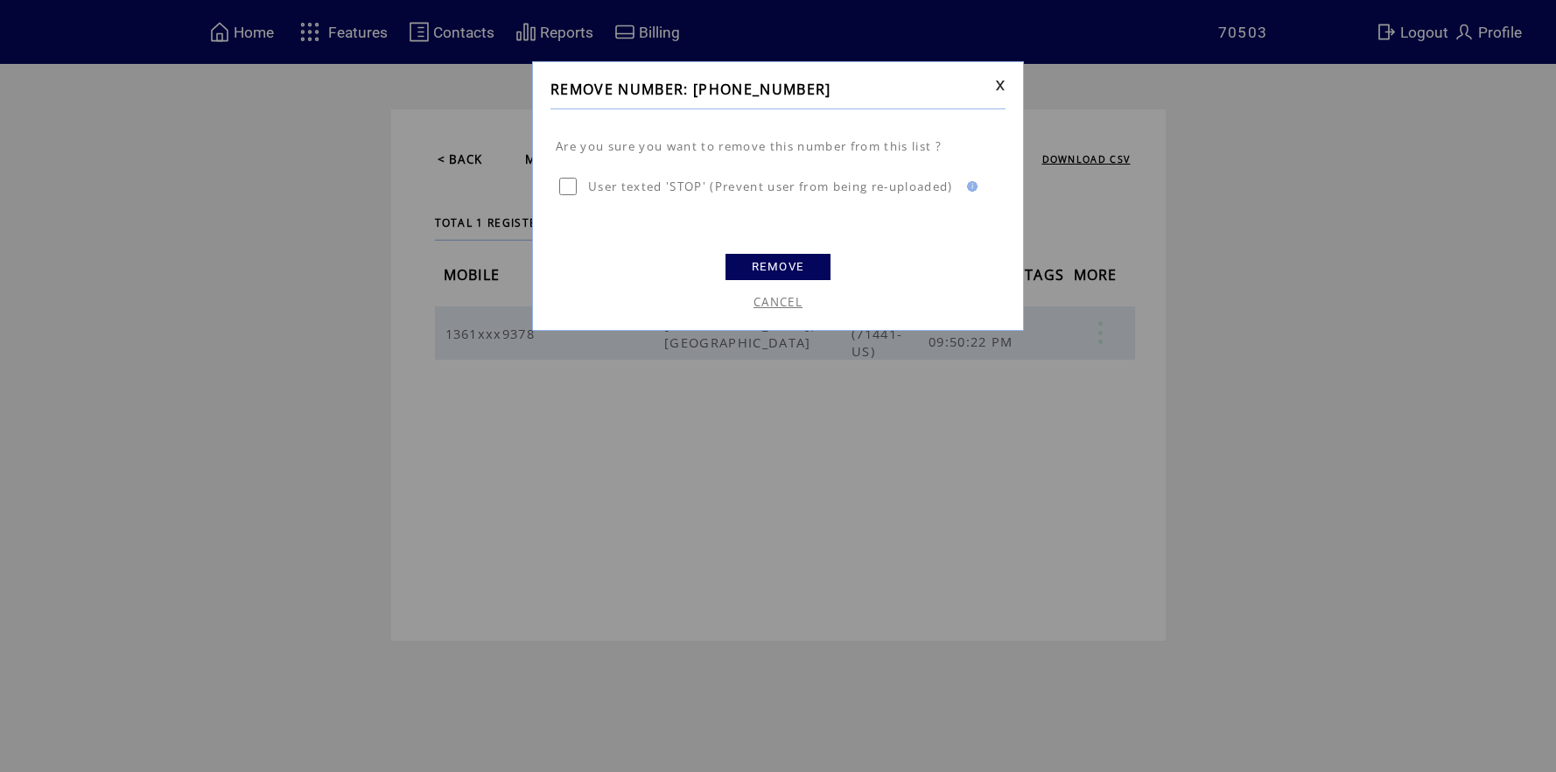
click at [773, 263] on link "REMOVE" at bounding box center [777, 267] width 105 height 26
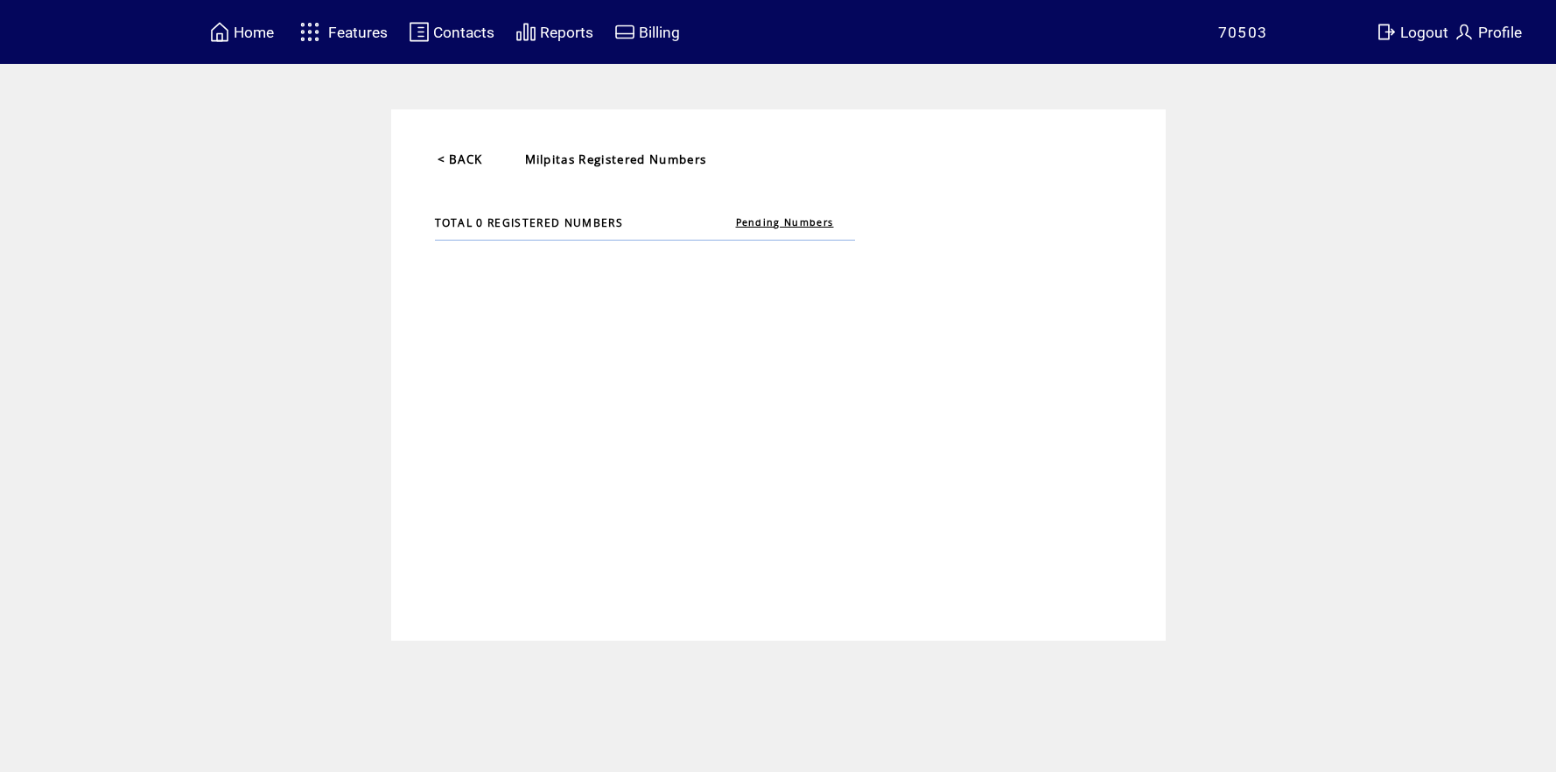
click at [262, 40] on span "Home" at bounding box center [254, 32] width 40 height 17
